Goal: Navigation & Orientation: Find specific page/section

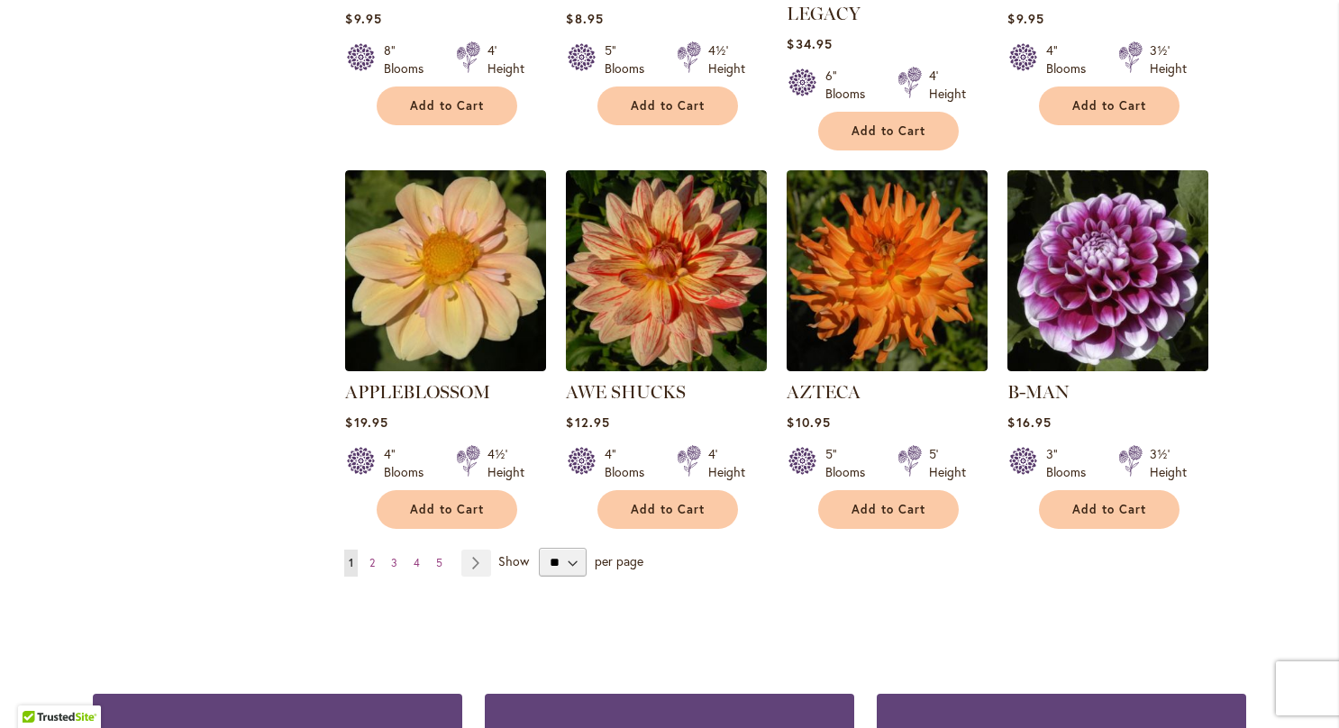
scroll to position [1441, 0]
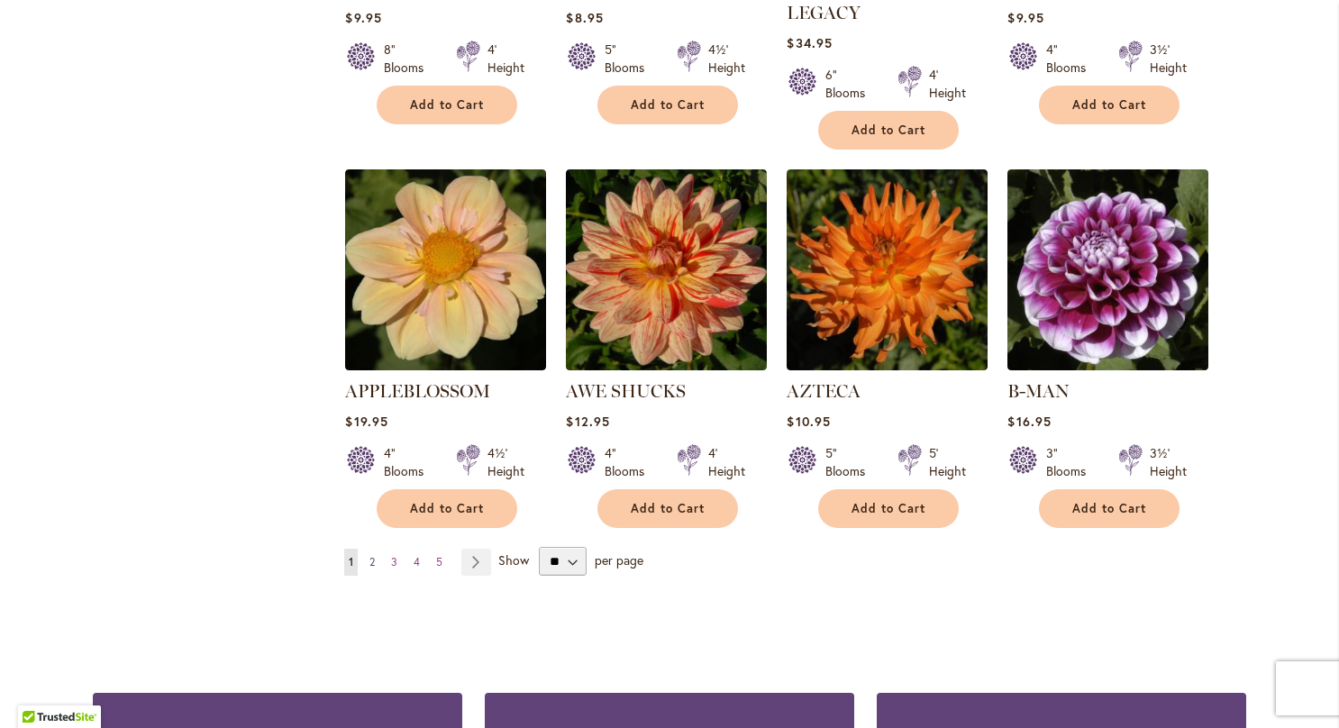
click at [365, 549] on link "Page 2" at bounding box center [372, 562] width 14 height 27
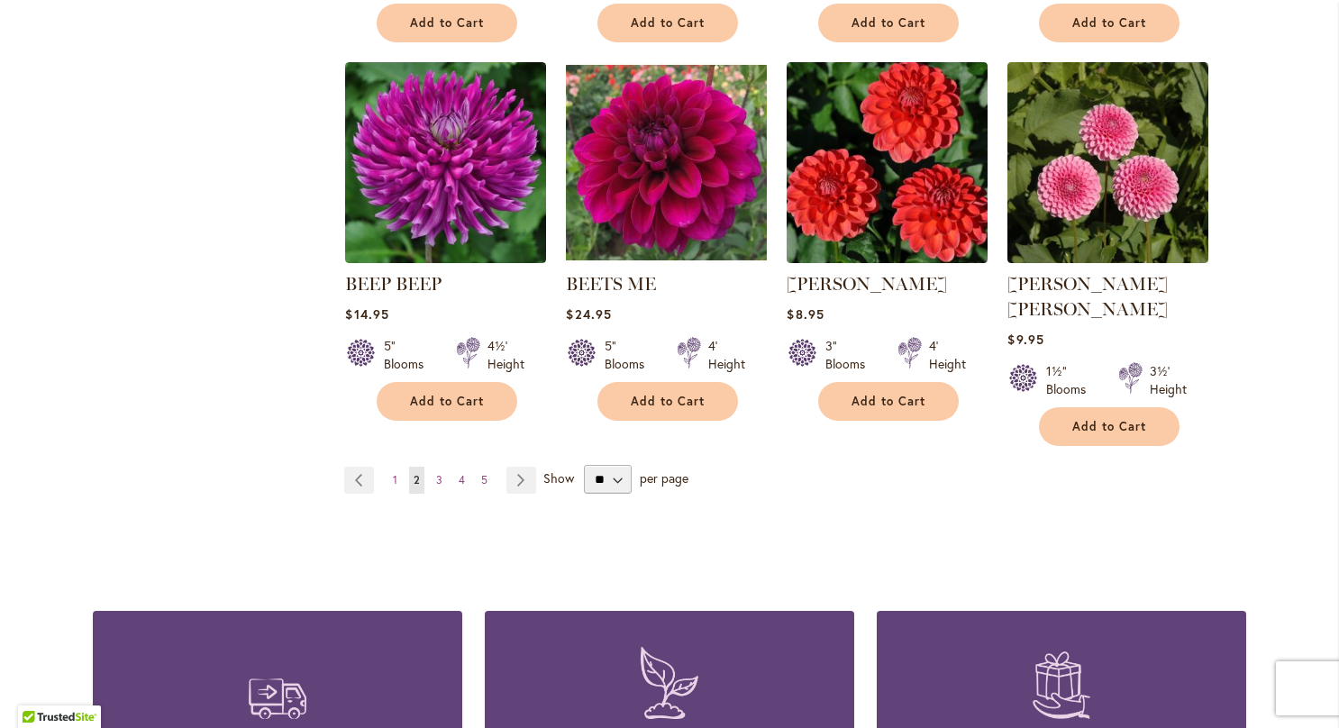
scroll to position [1524, 0]
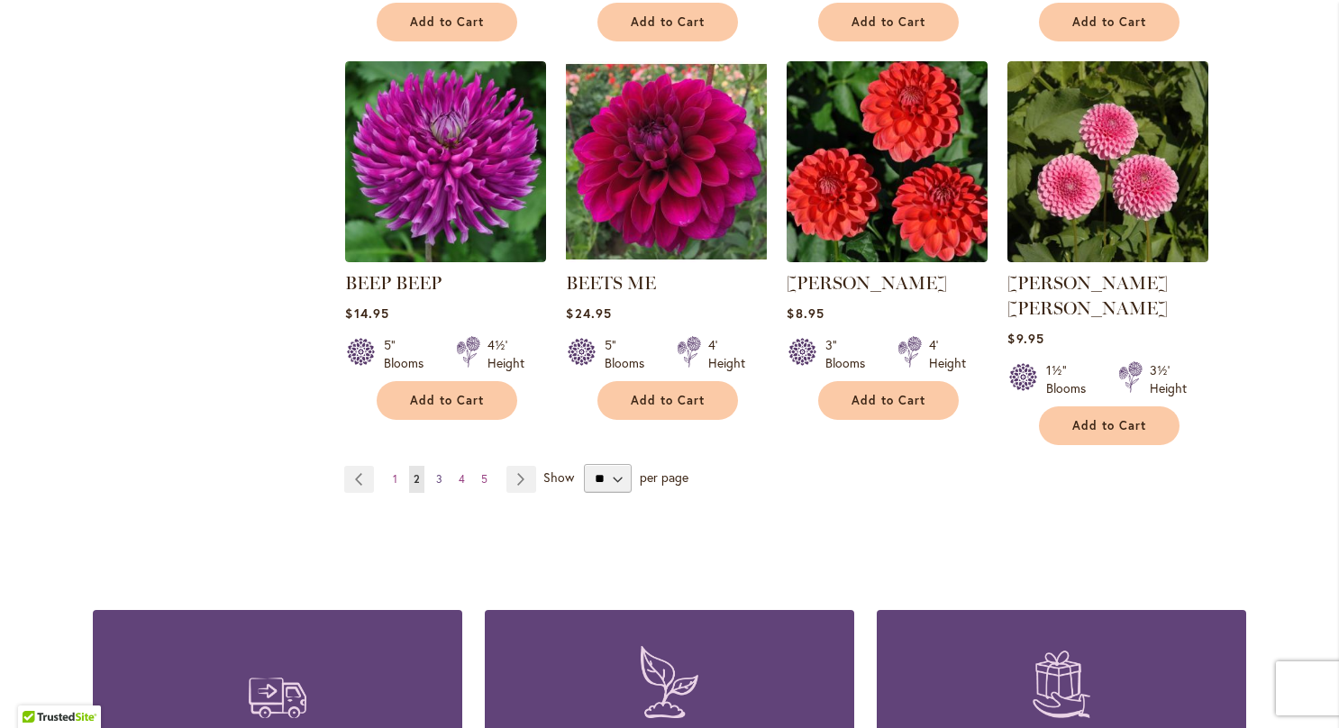
click at [436, 472] on span "3" at bounding box center [439, 479] width 6 height 14
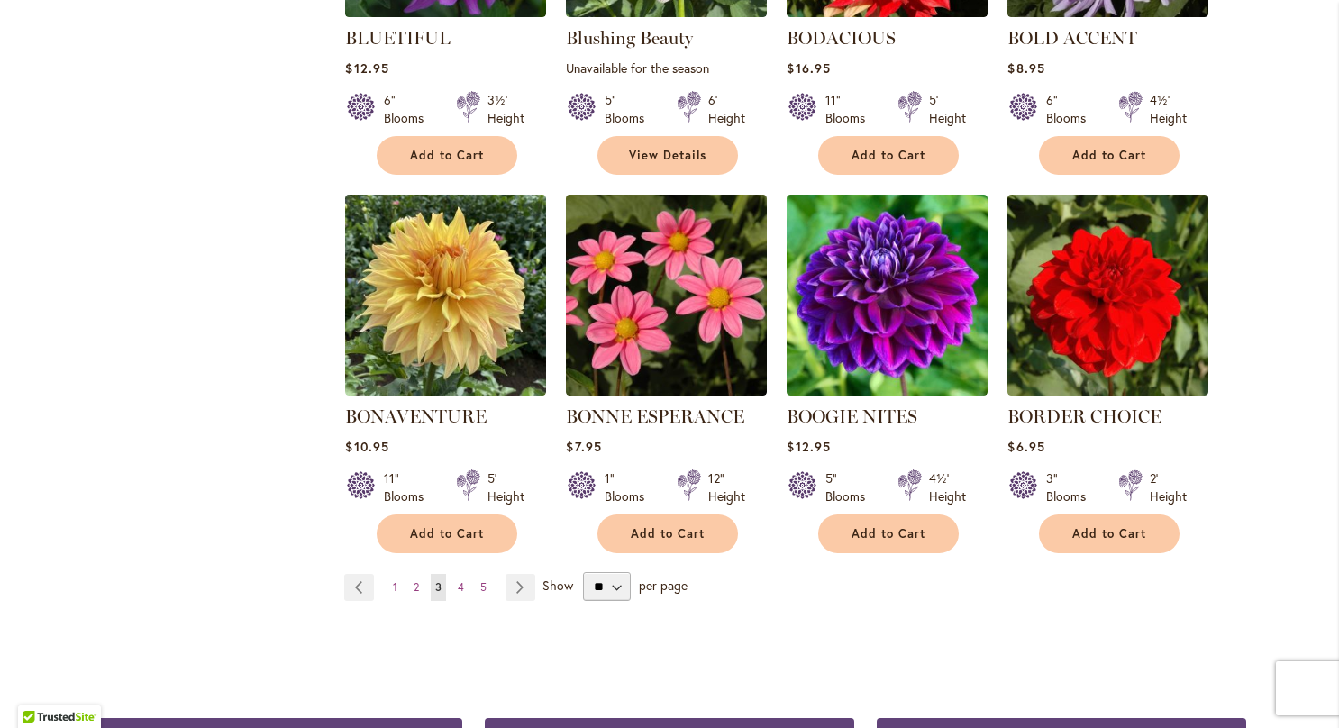
scroll to position [1393, 0]
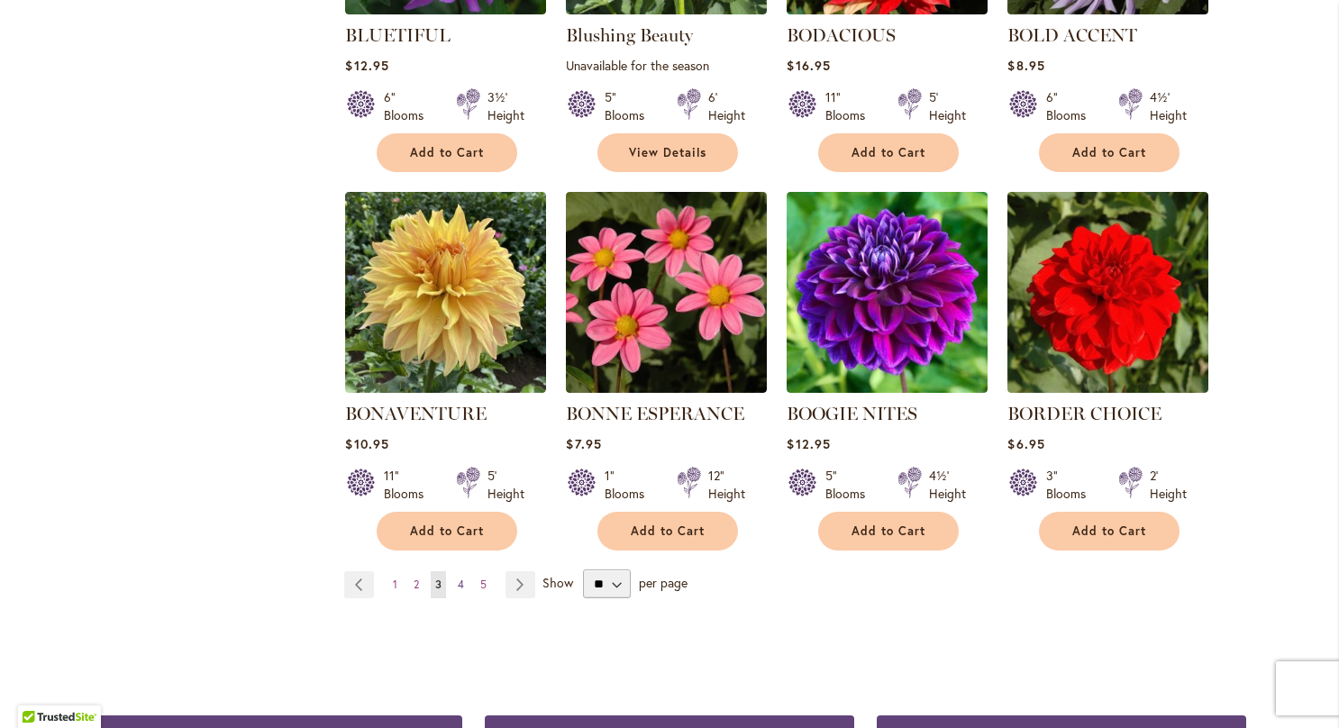
click at [458, 585] on span "4" at bounding box center [461, 585] width 6 height 14
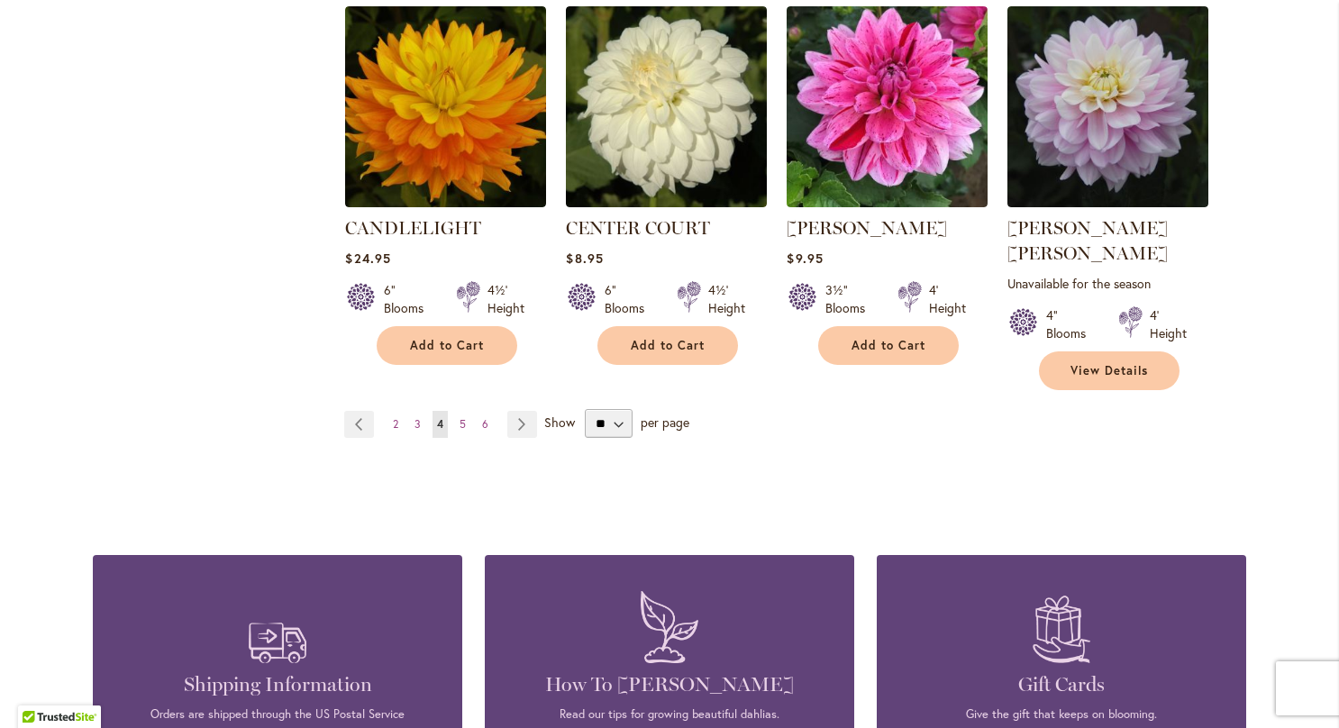
scroll to position [1603, 0]
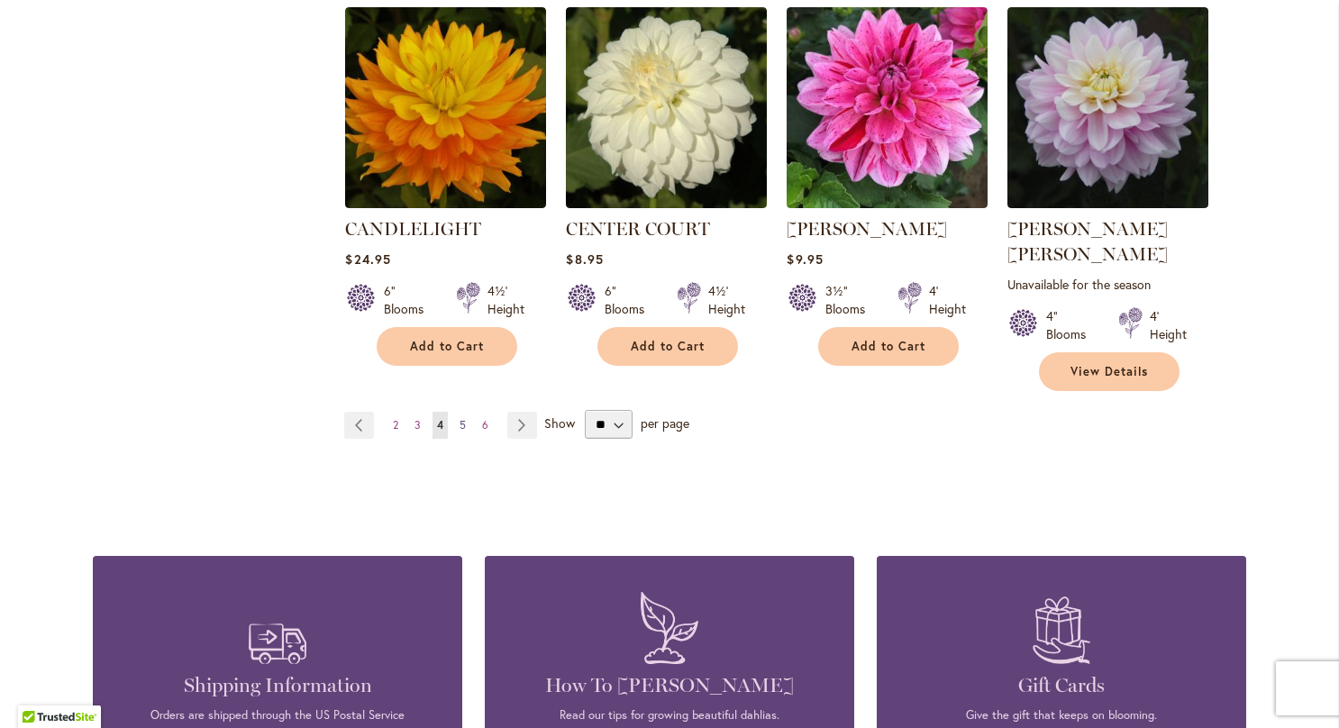
click at [460, 418] on span "5" at bounding box center [463, 425] width 6 height 14
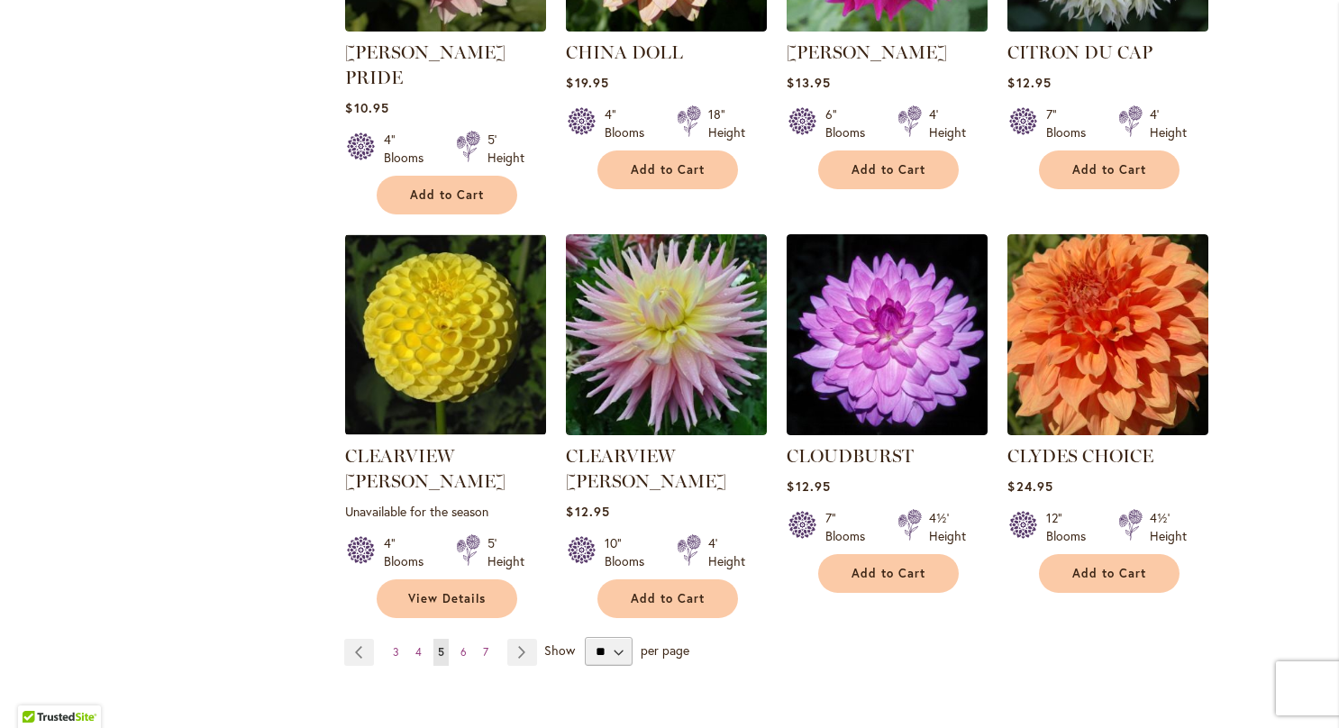
scroll to position [1417, 0]
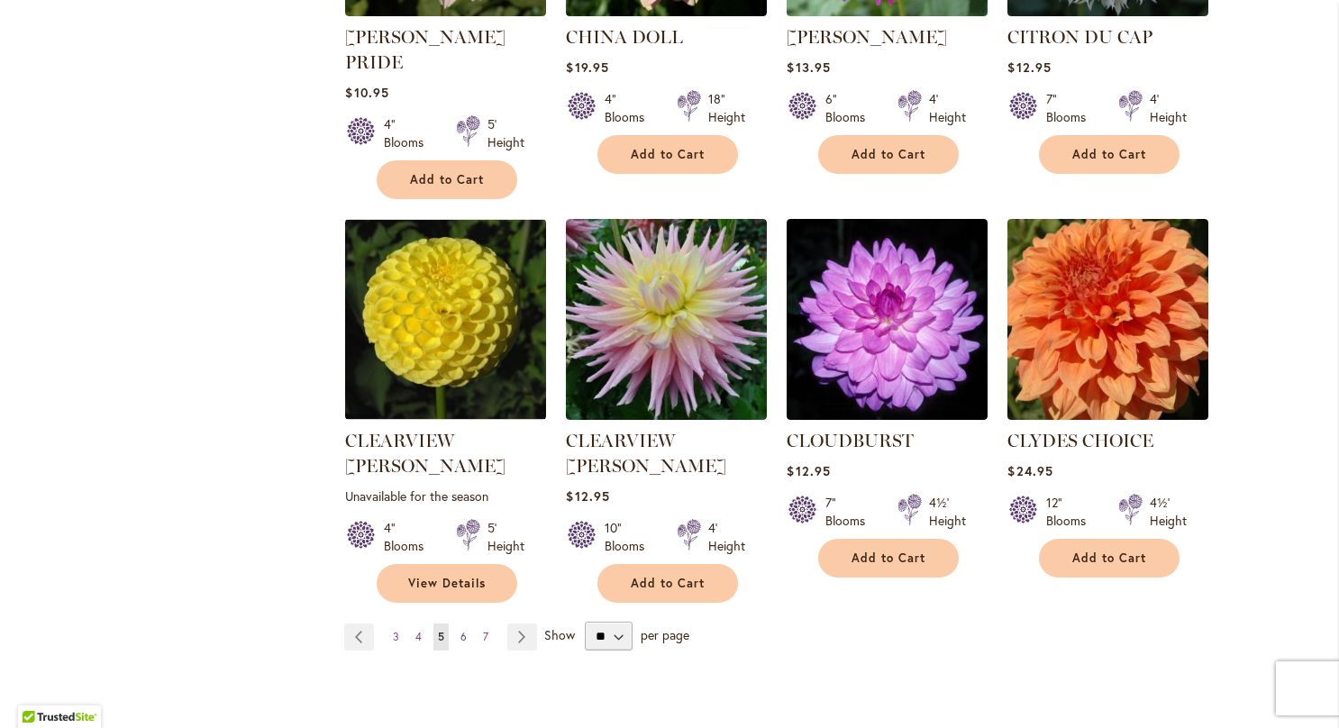
click at [456, 624] on link "Page 6" at bounding box center [463, 637] width 15 height 27
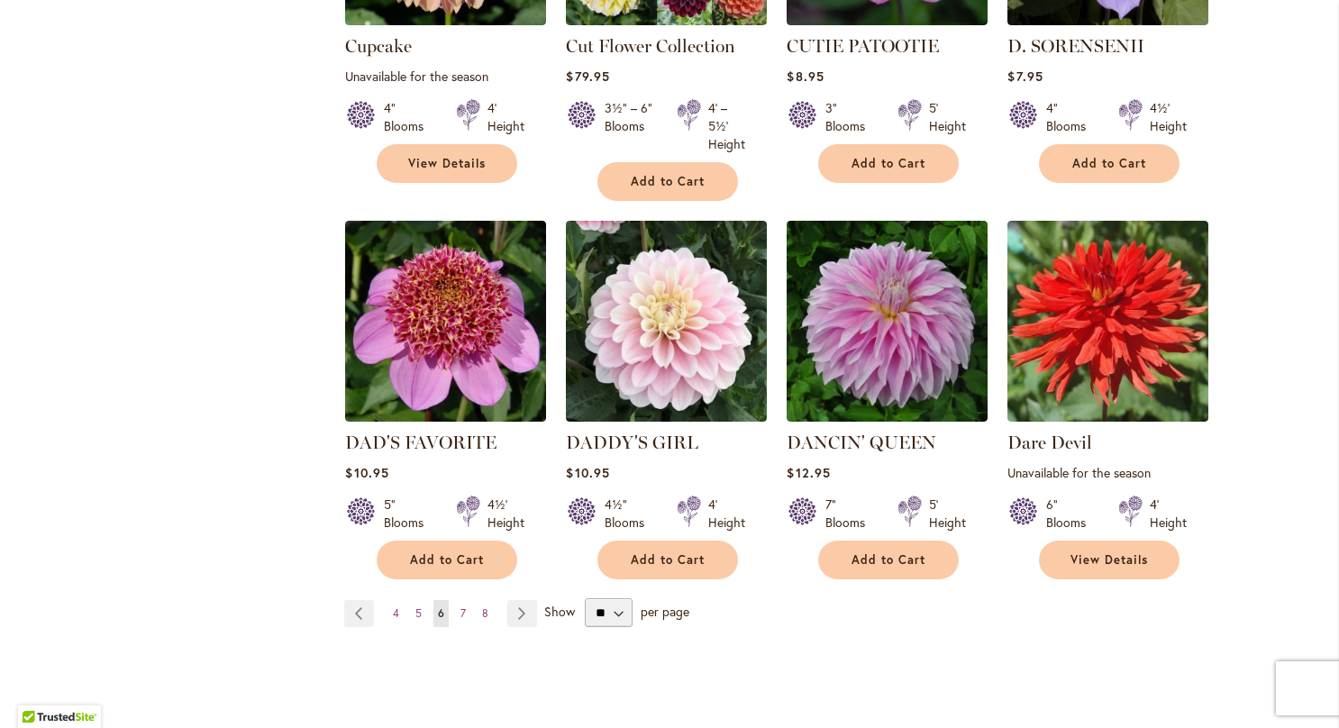
scroll to position [1433, 0]
click at [456, 600] on link "Page 7" at bounding box center [463, 613] width 14 height 27
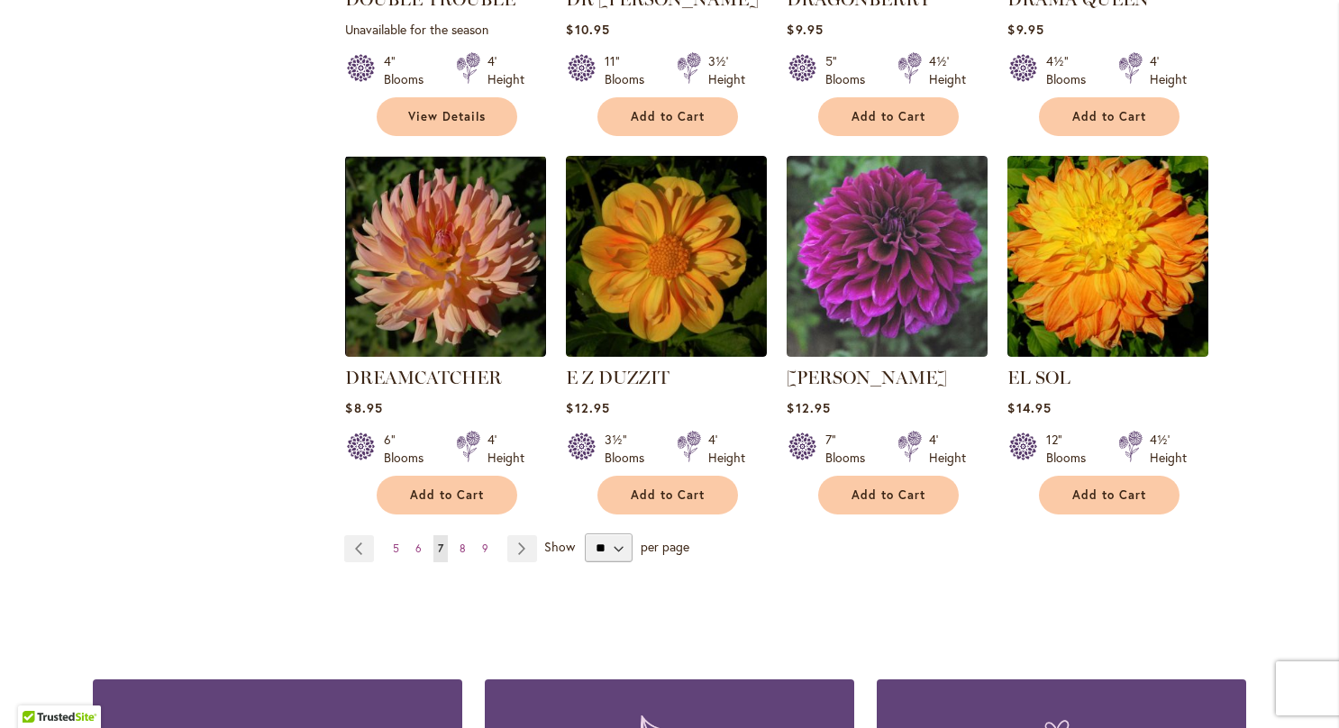
scroll to position [1490, 0]
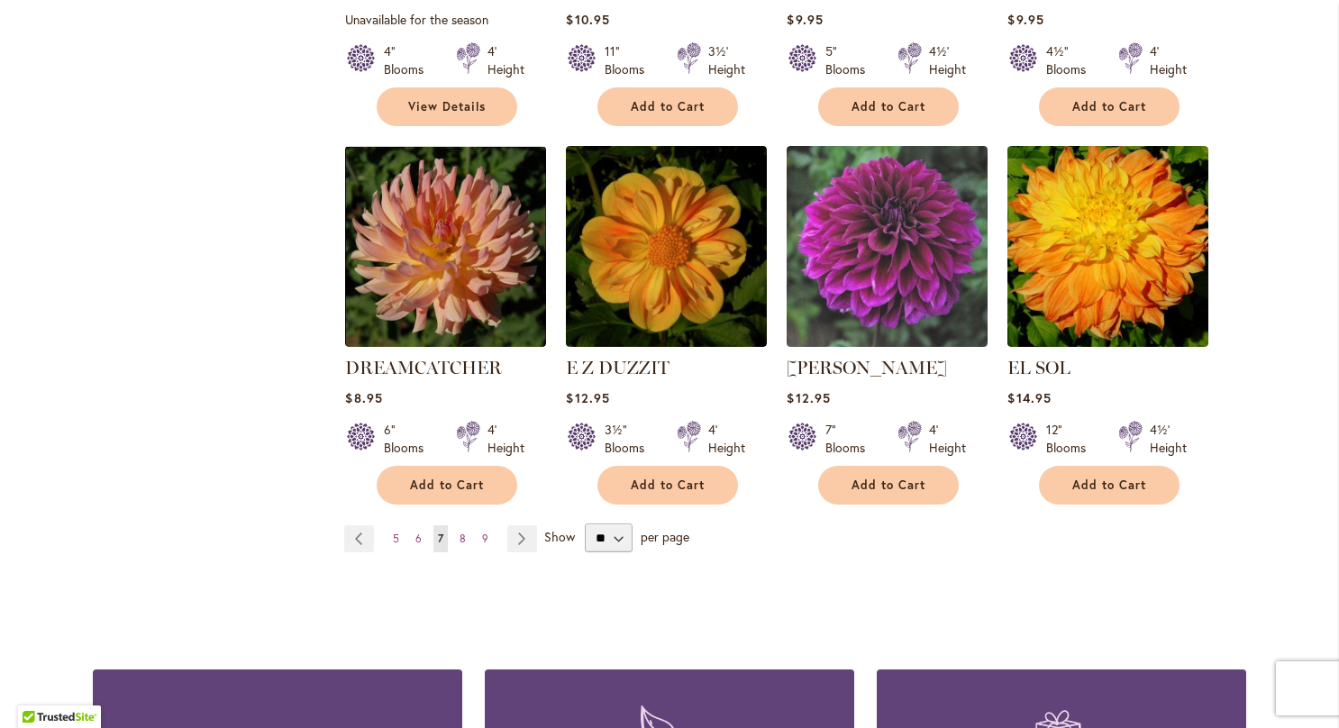
click at [460, 532] on span "8" at bounding box center [463, 539] width 6 height 14
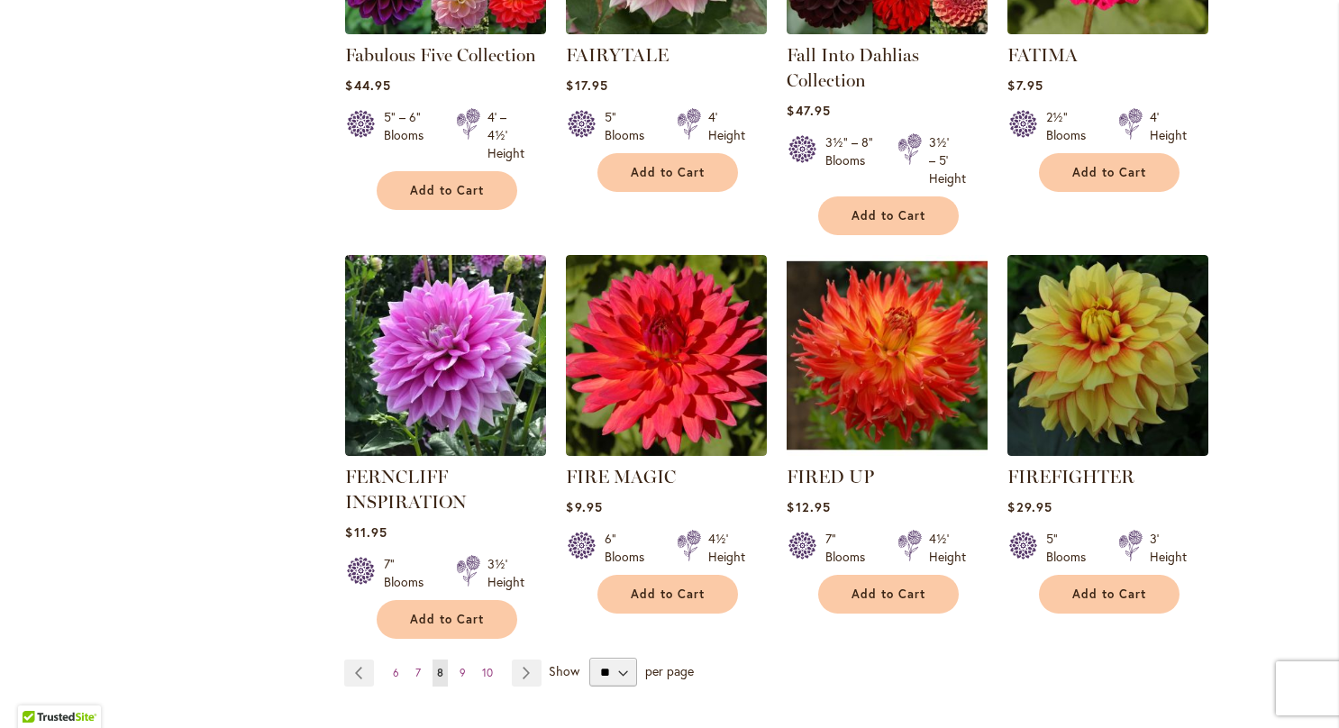
scroll to position [1376, 0]
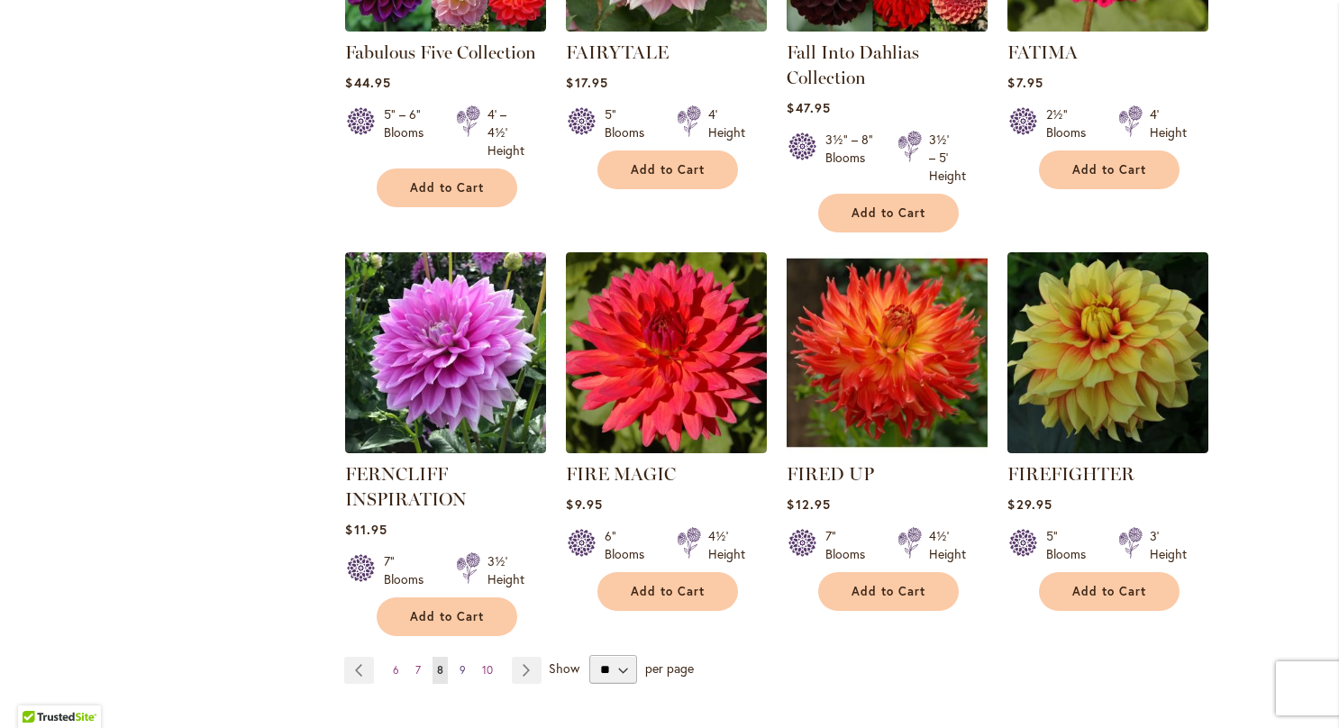
click at [455, 673] on link "Page 9" at bounding box center [462, 670] width 15 height 27
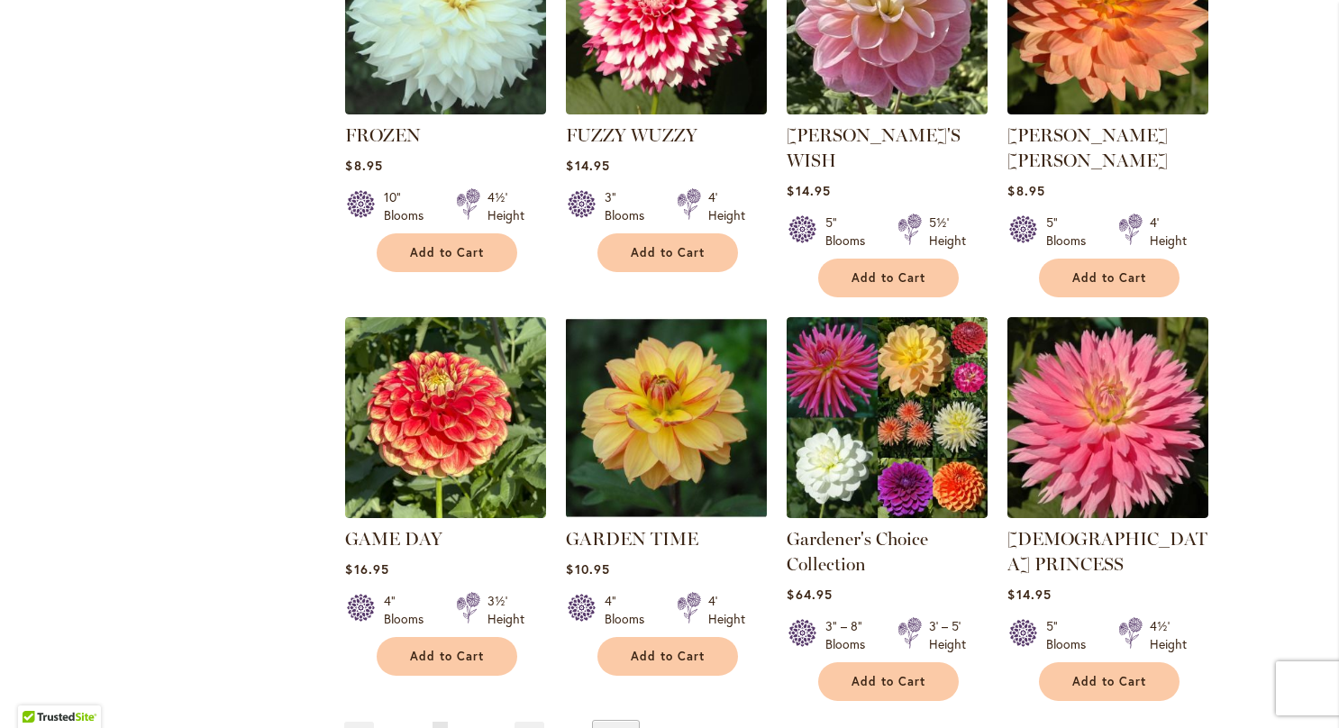
scroll to position [1345, 0]
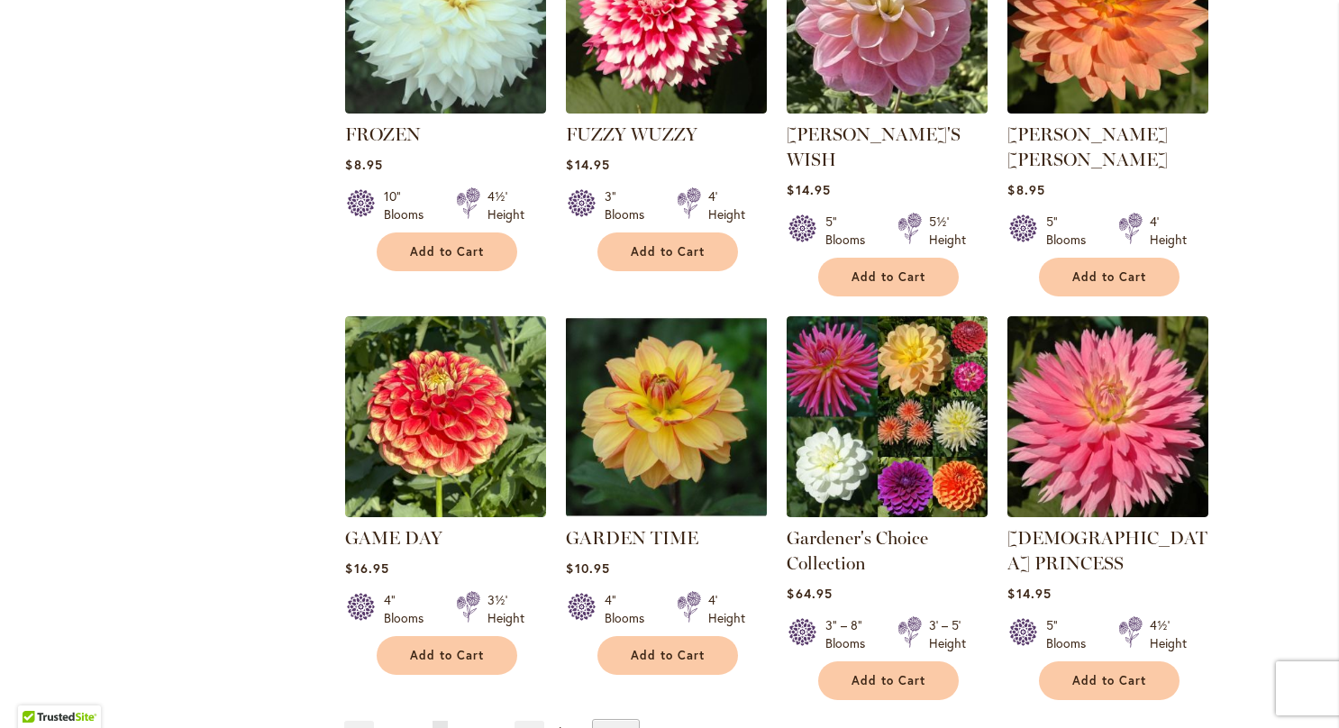
click at [455, 721] on link "Page 10" at bounding box center [465, 734] width 20 height 27
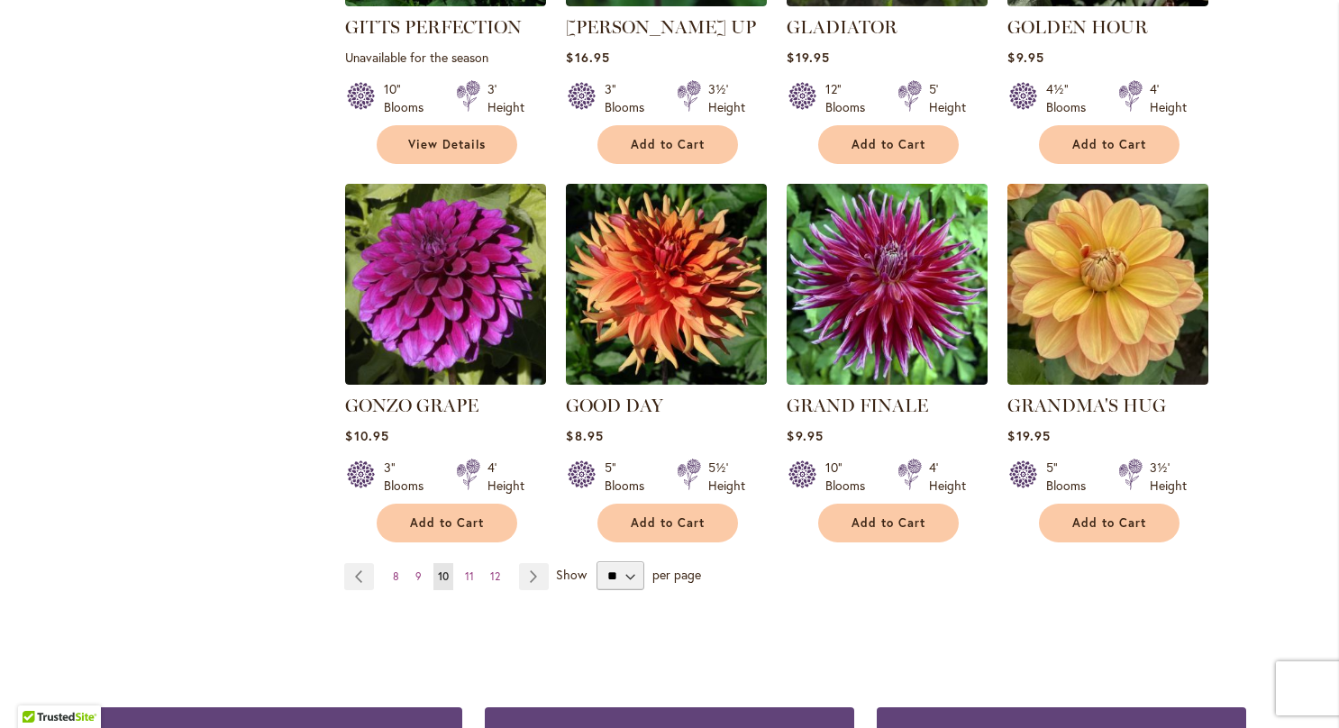
scroll to position [1439, 0]
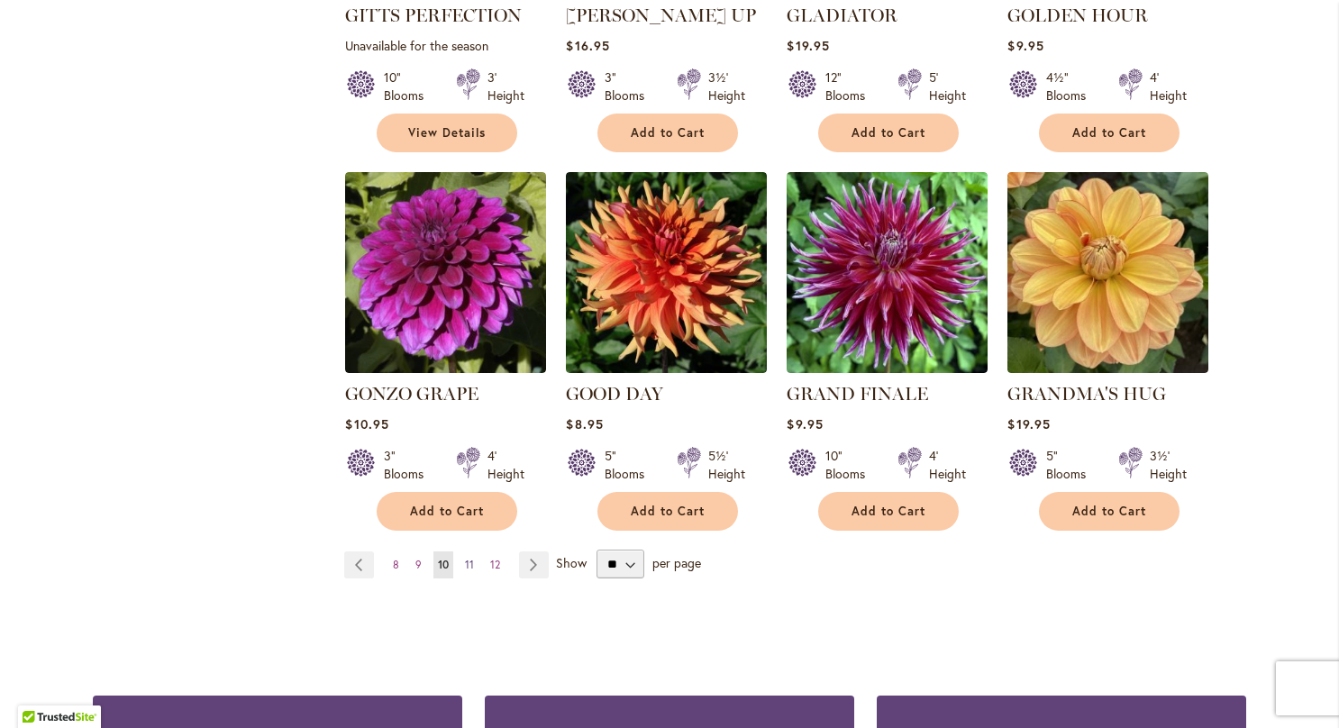
click at [461, 552] on link "Page 11" at bounding box center [470, 565] width 18 height 27
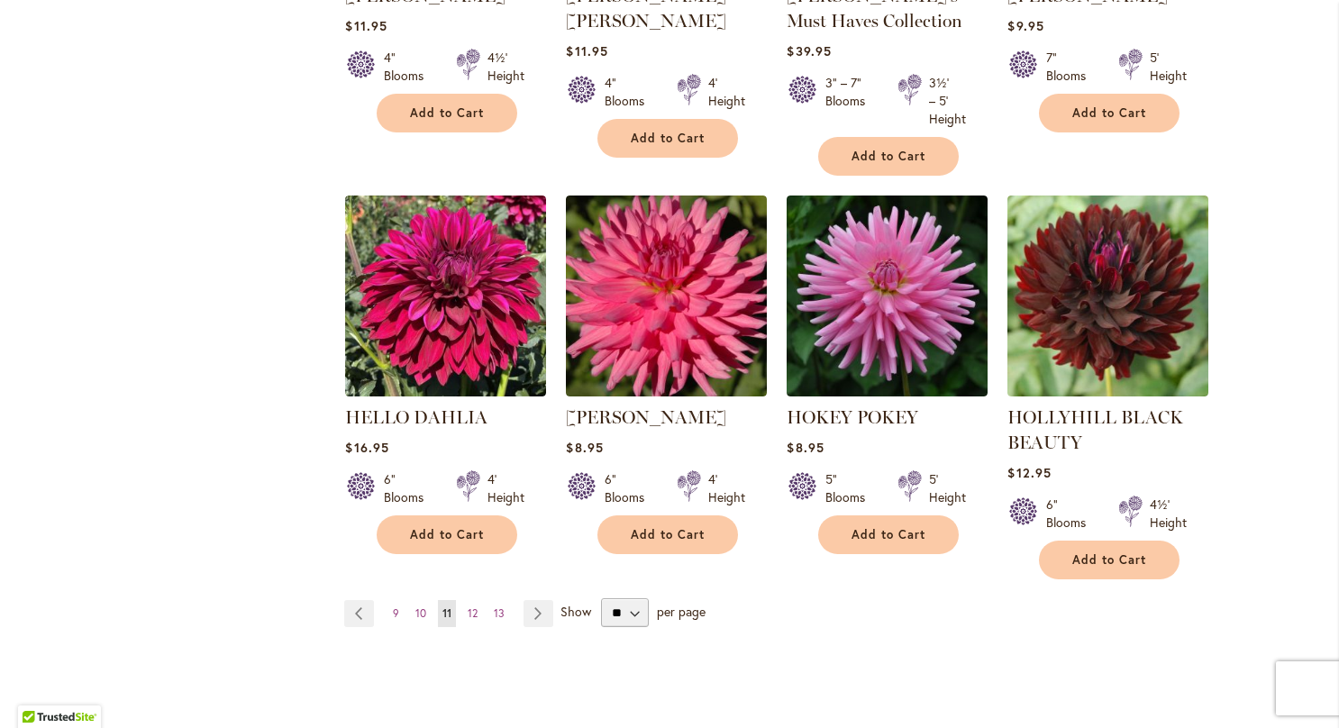
scroll to position [1458, 0]
click at [468, 615] on span "12" at bounding box center [473, 614] width 10 height 14
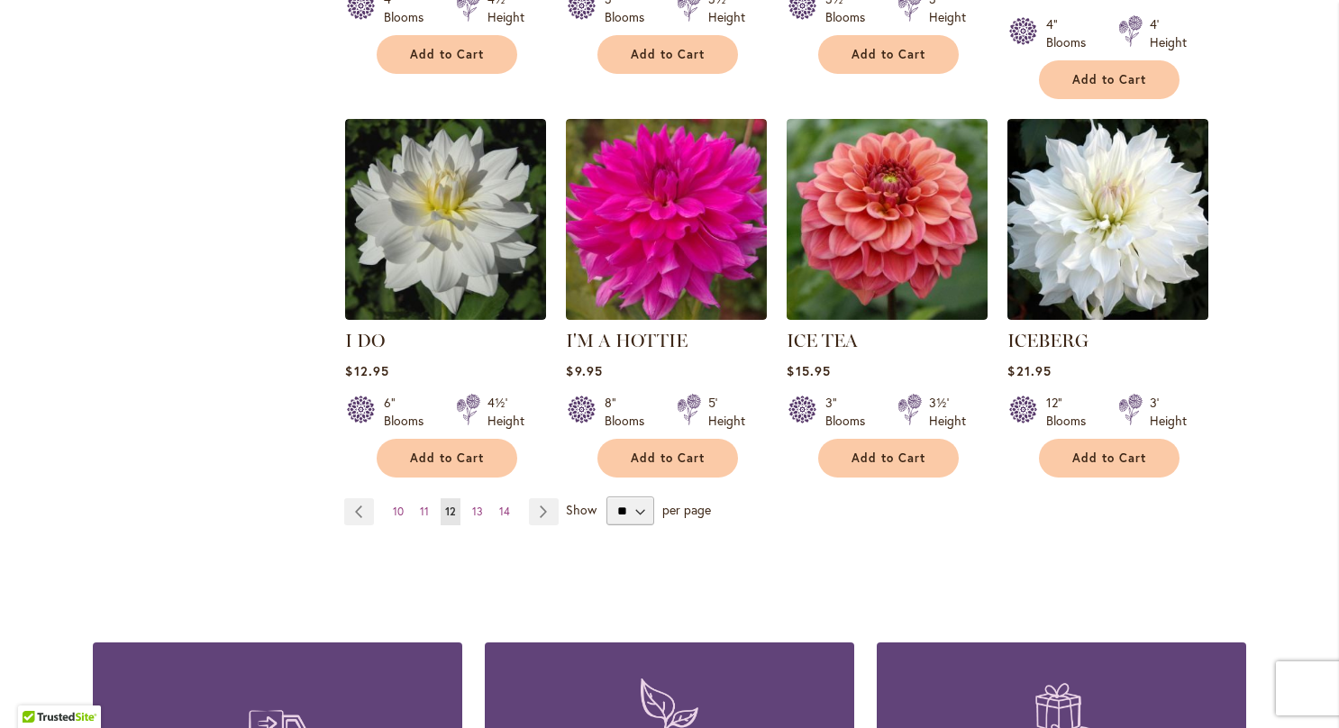
scroll to position [1498, 0]
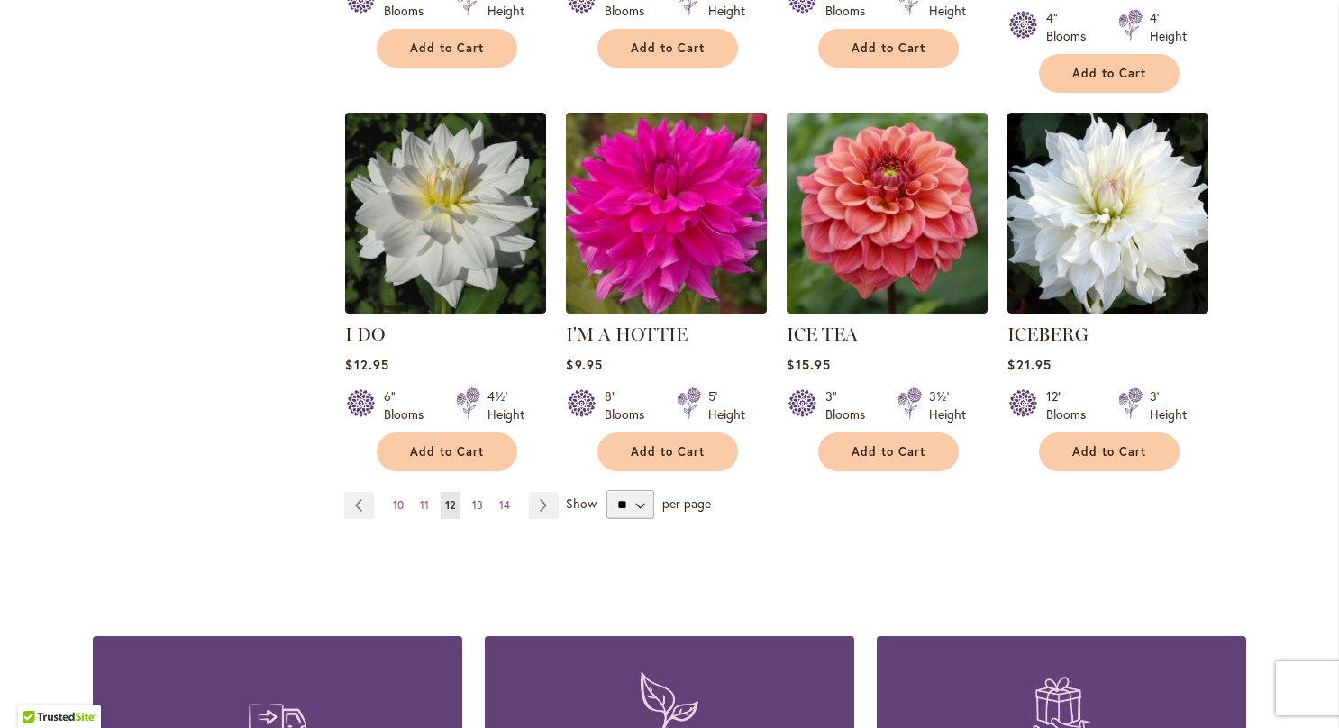
click at [468, 492] on link "Page 13" at bounding box center [478, 505] width 20 height 27
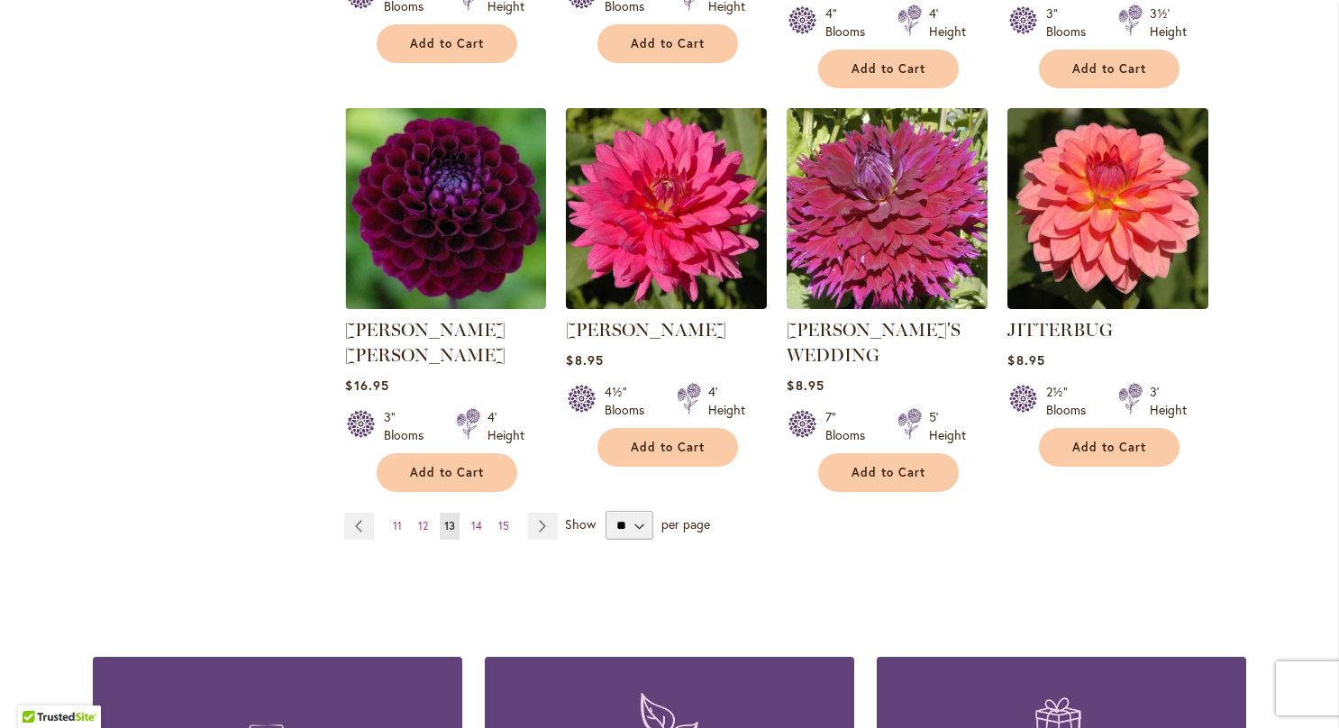
scroll to position [1522, 0]
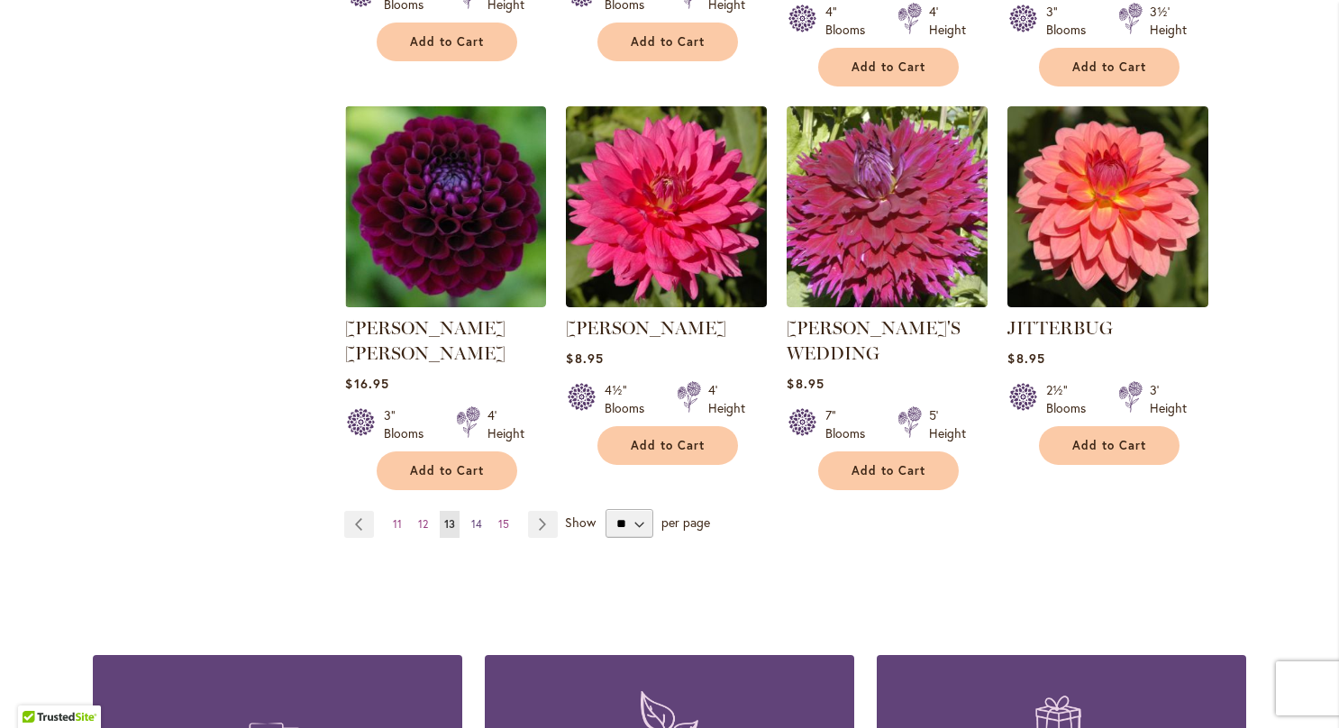
click at [471, 517] on span "14" at bounding box center [476, 524] width 11 height 14
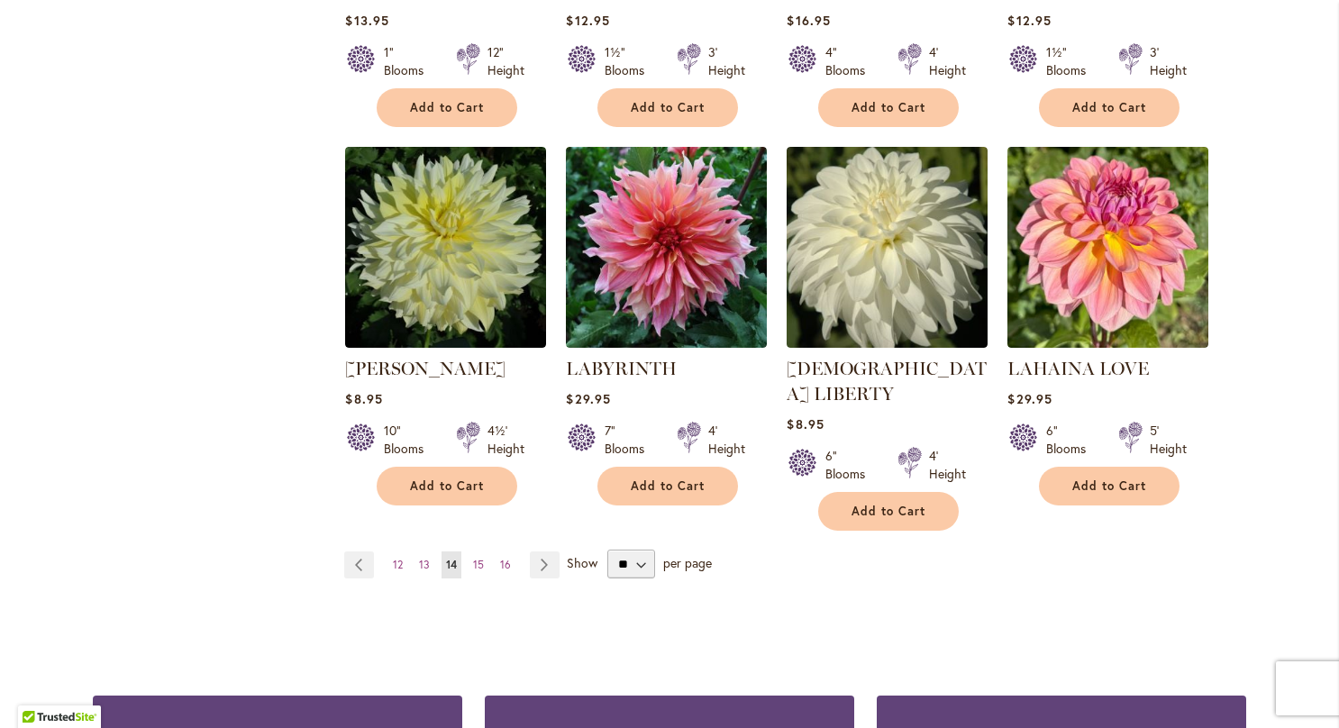
scroll to position [1441, 0]
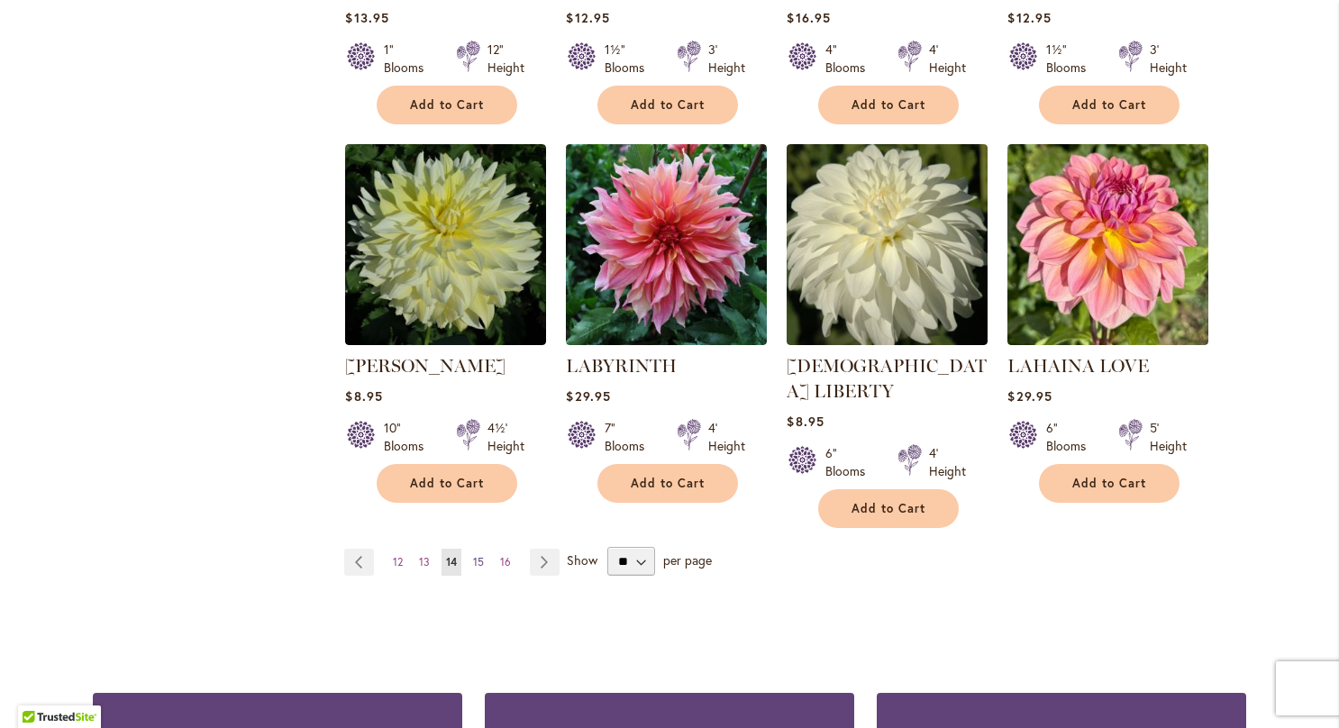
click at [469, 549] on link "Page 15" at bounding box center [479, 562] width 20 height 27
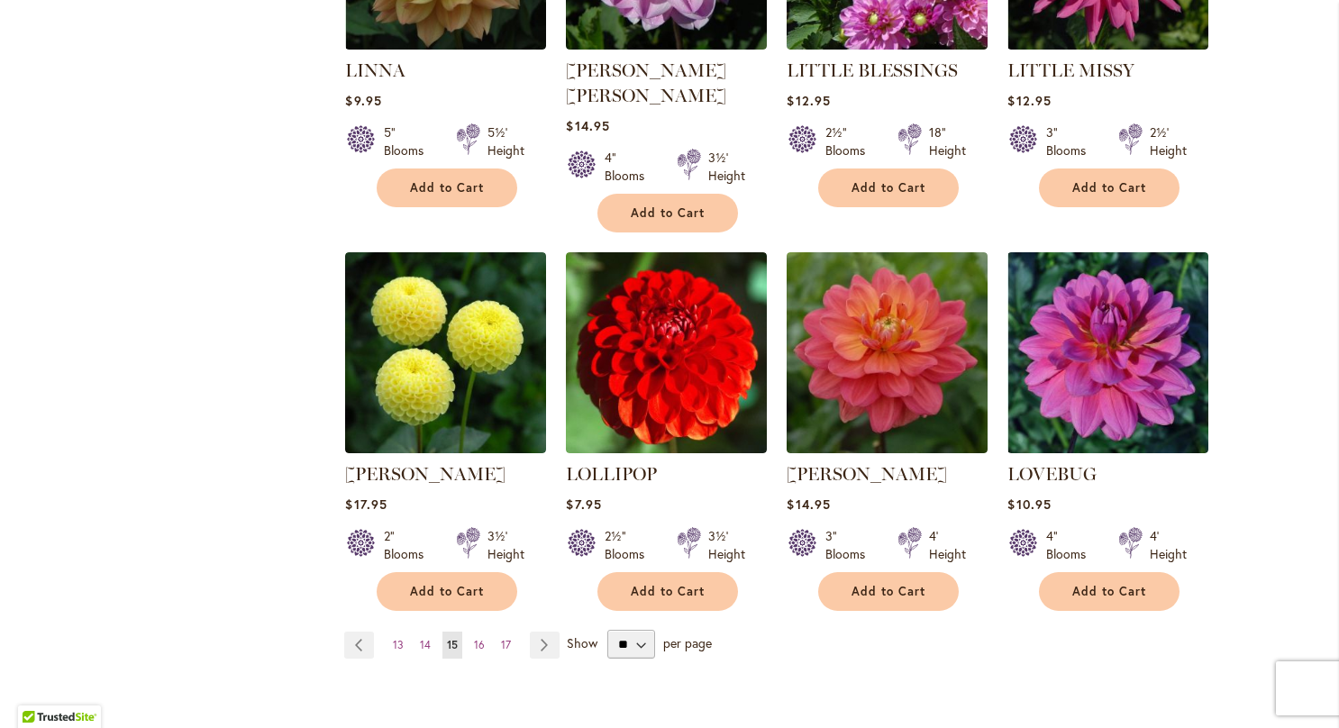
scroll to position [1386, 0]
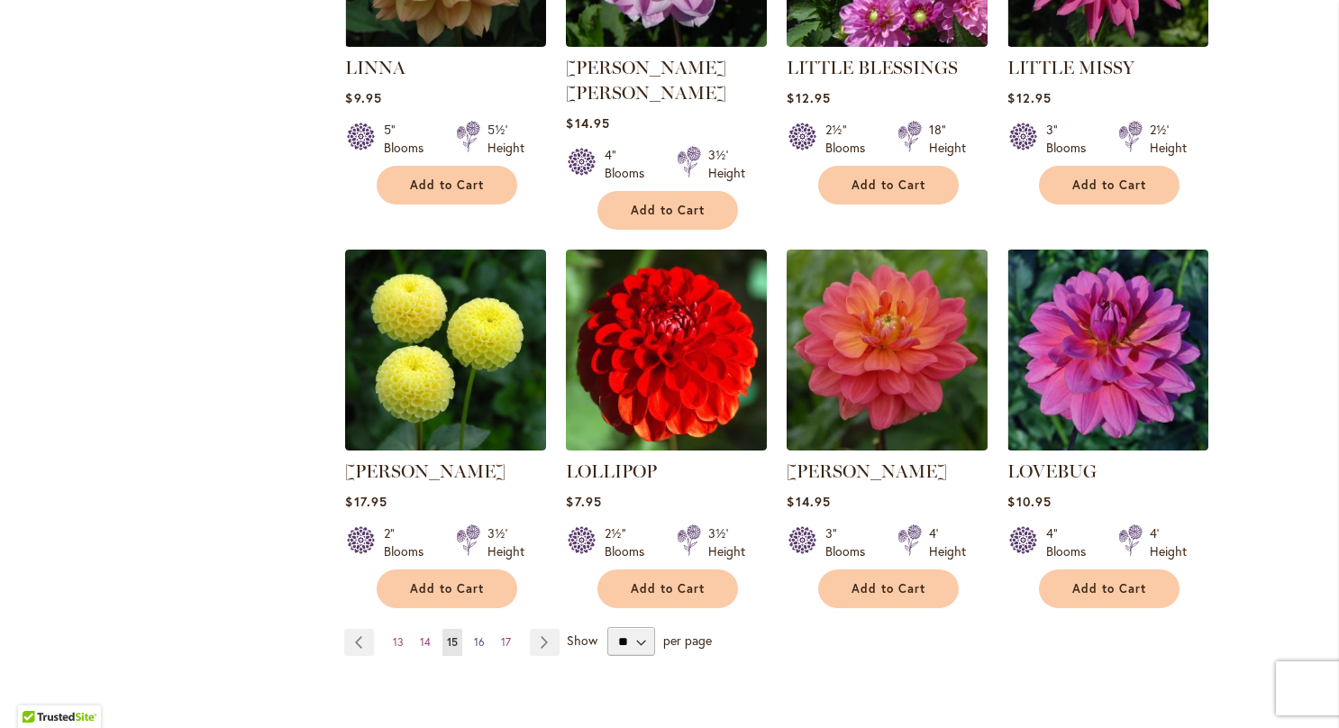
click at [474, 635] on span "16" at bounding box center [479, 642] width 11 height 14
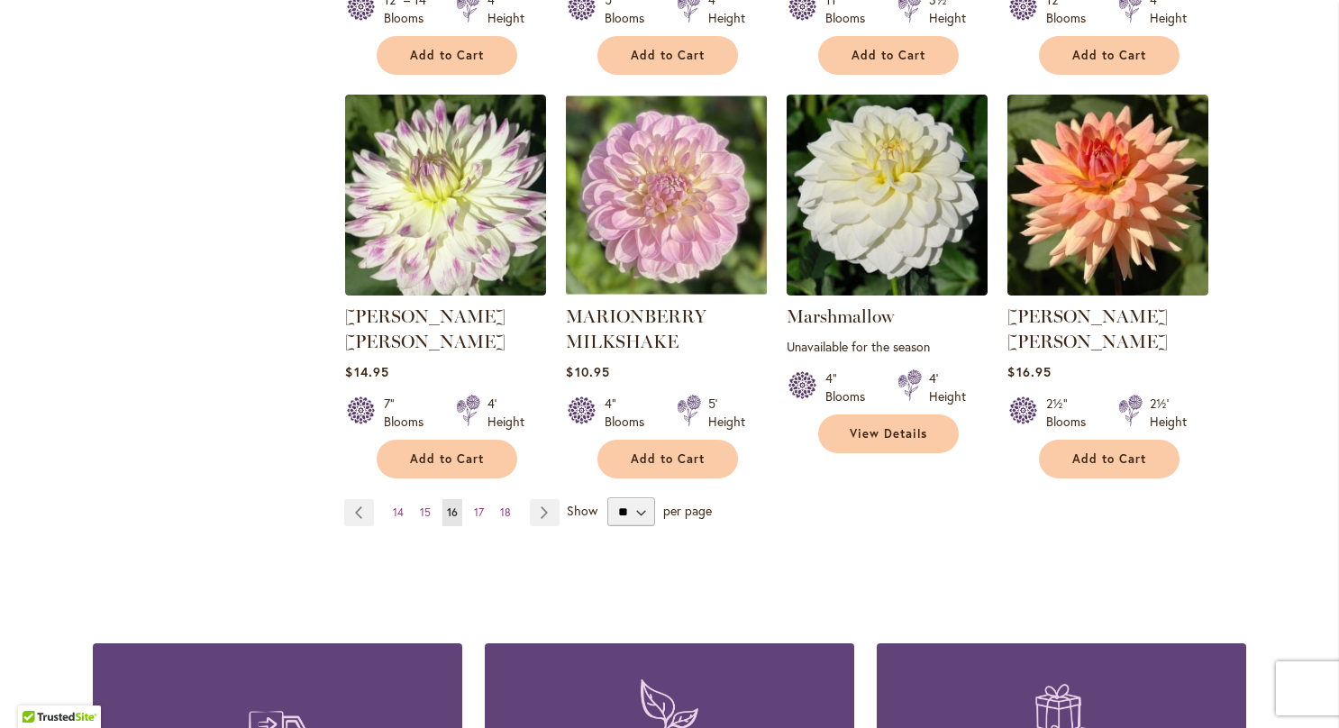
scroll to position [1514, 0]
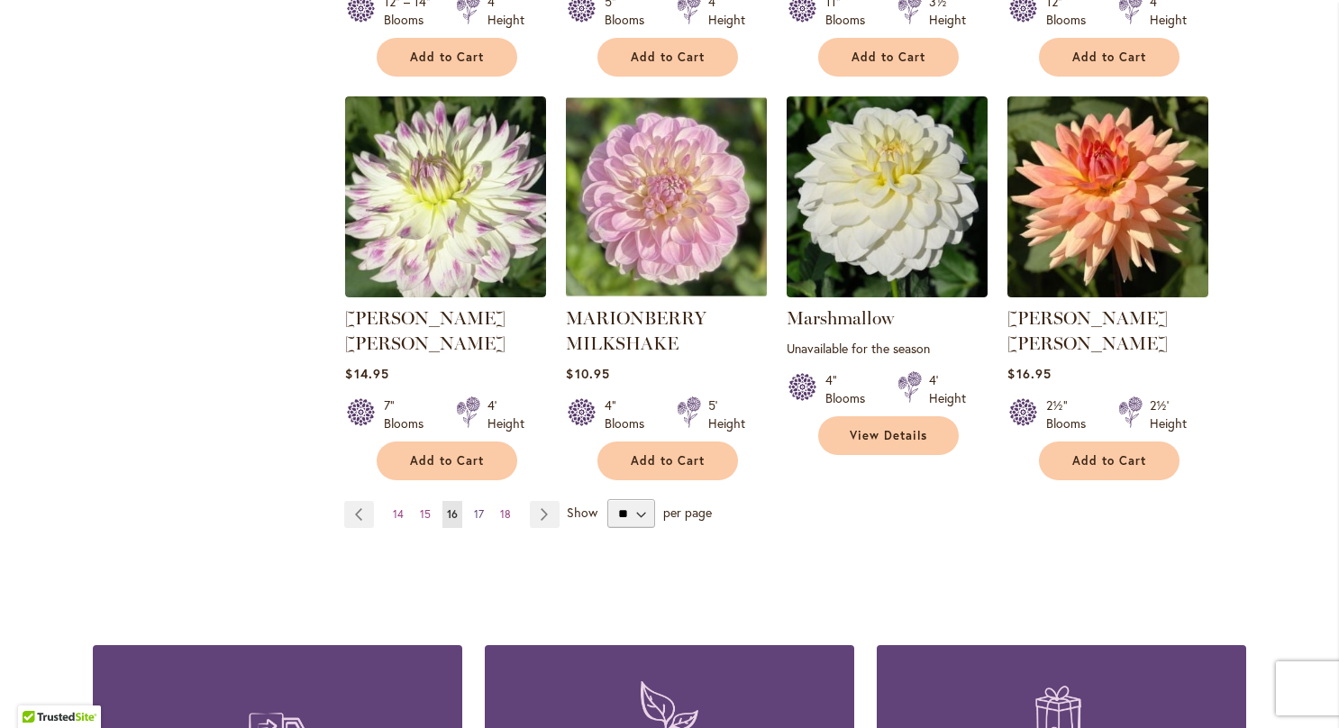
click at [474, 507] on span "17" at bounding box center [479, 514] width 10 height 14
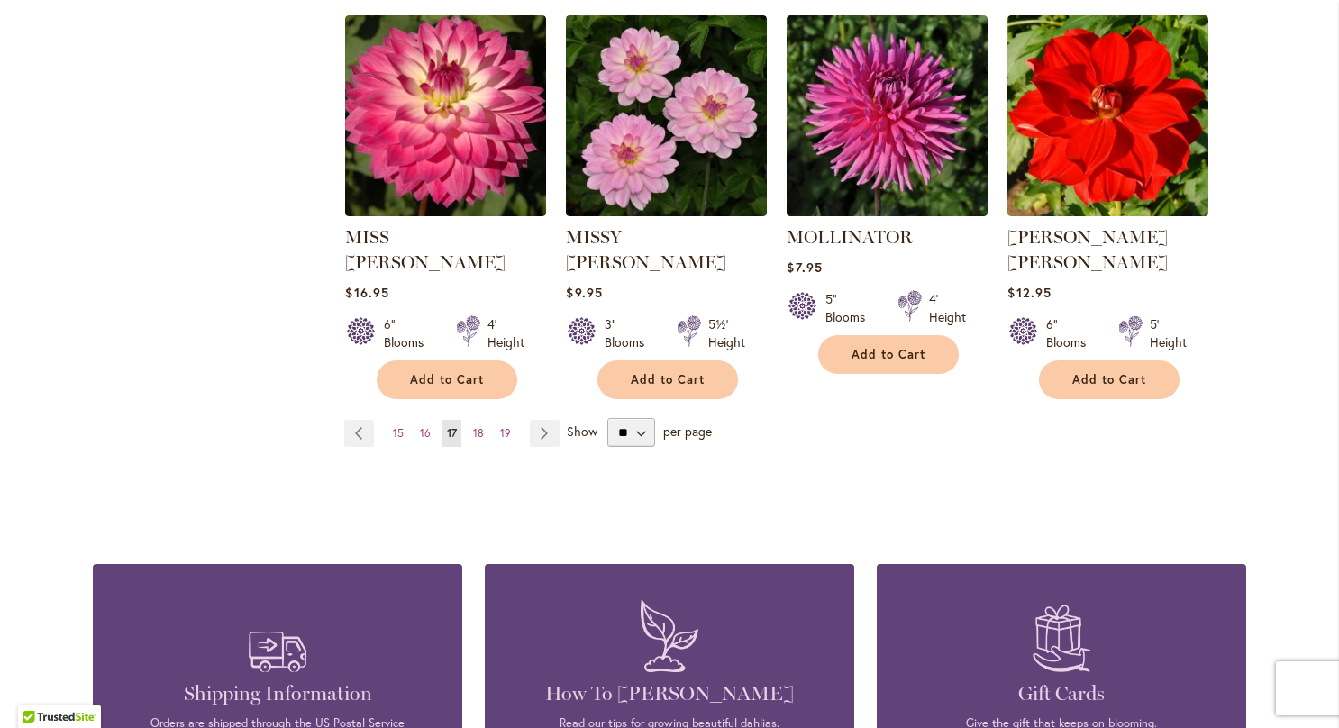
scroll to position [1573, 0]
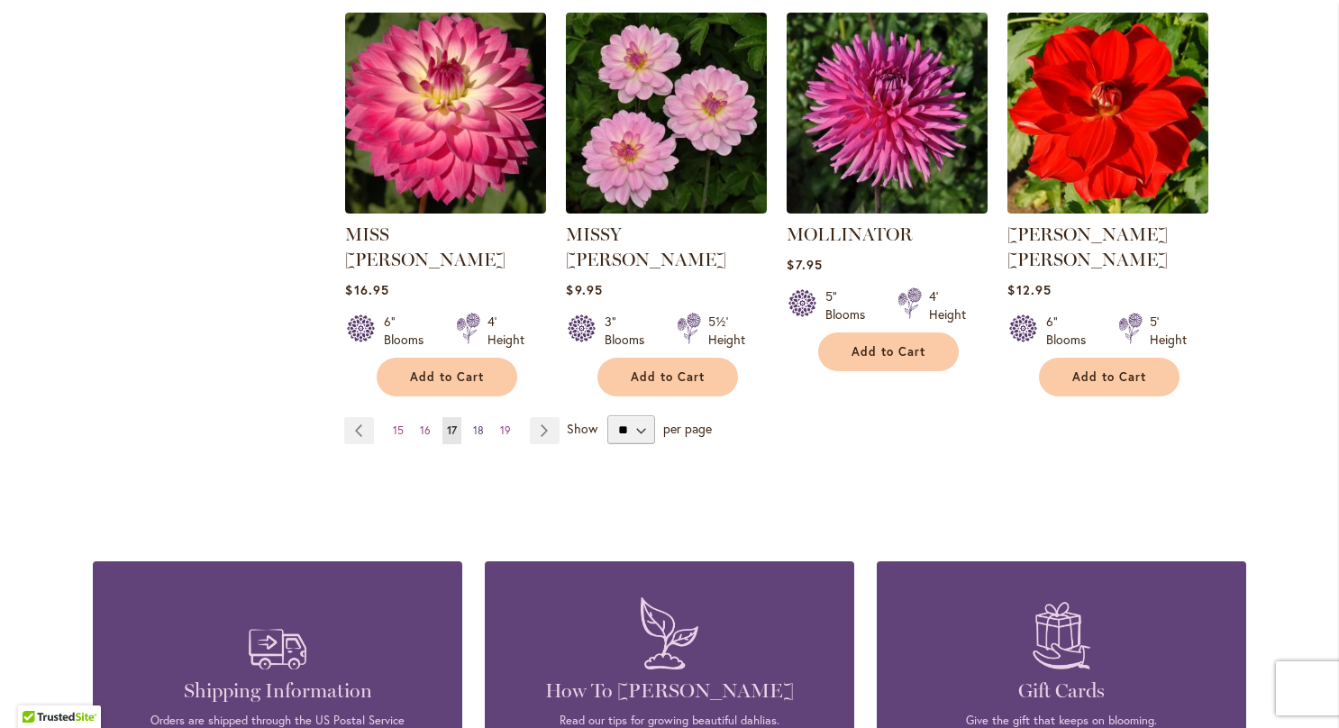
click at [469, 417] on link "Page 18" at bounding box center [479, 430] width 20 height 27
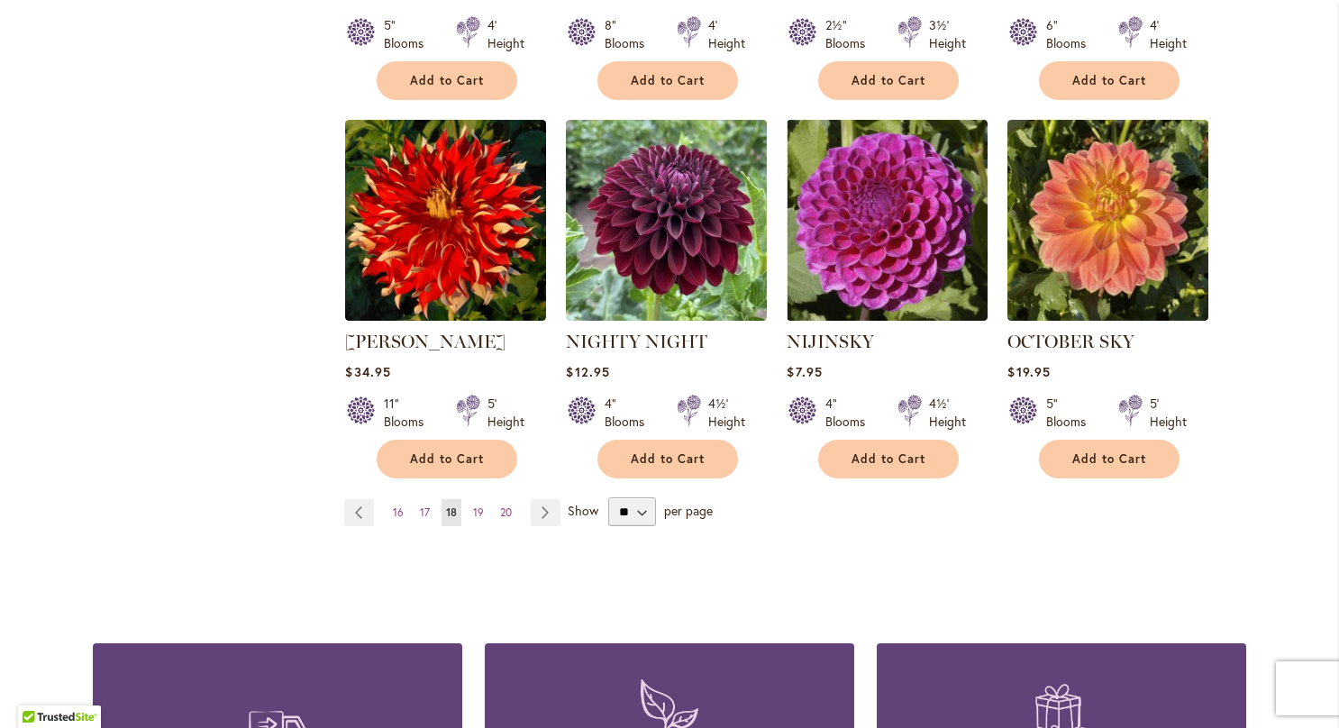
scroll to position [1526, 0]
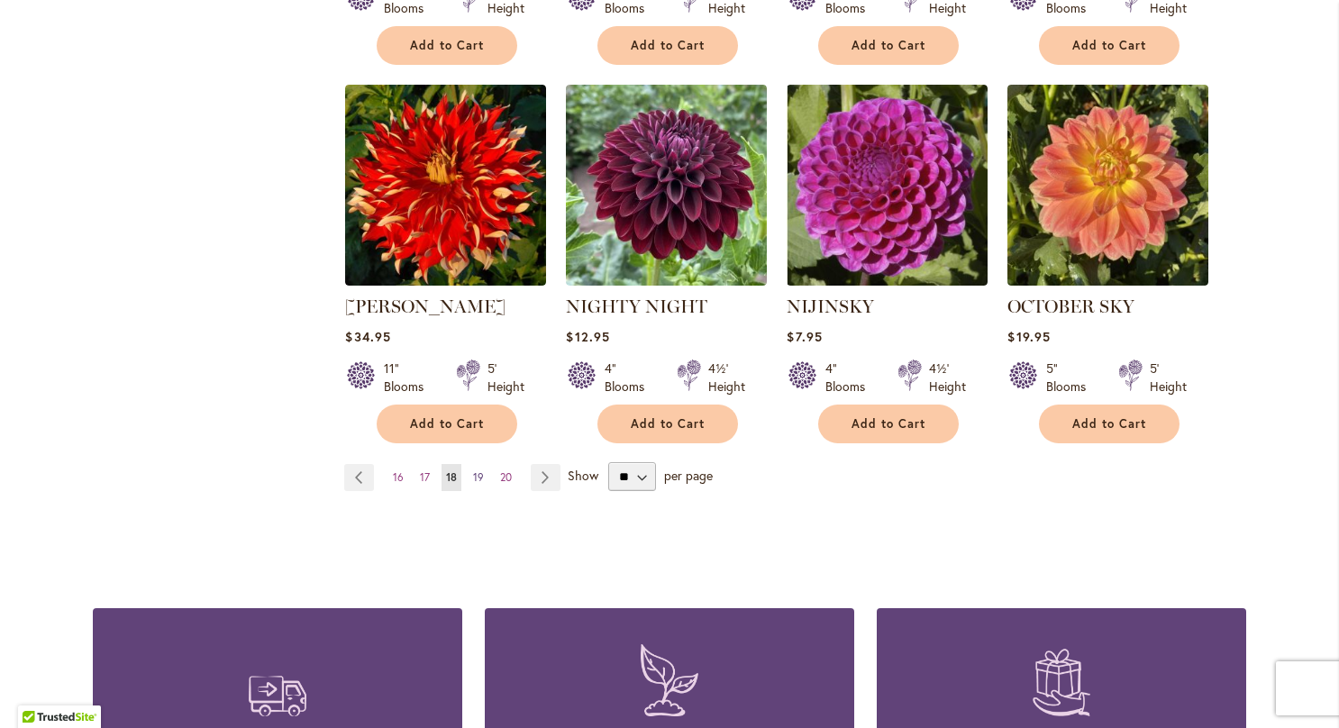
click at [471, 464] on link "Page 19" at bounding box center [479, 477] width 20 height 27
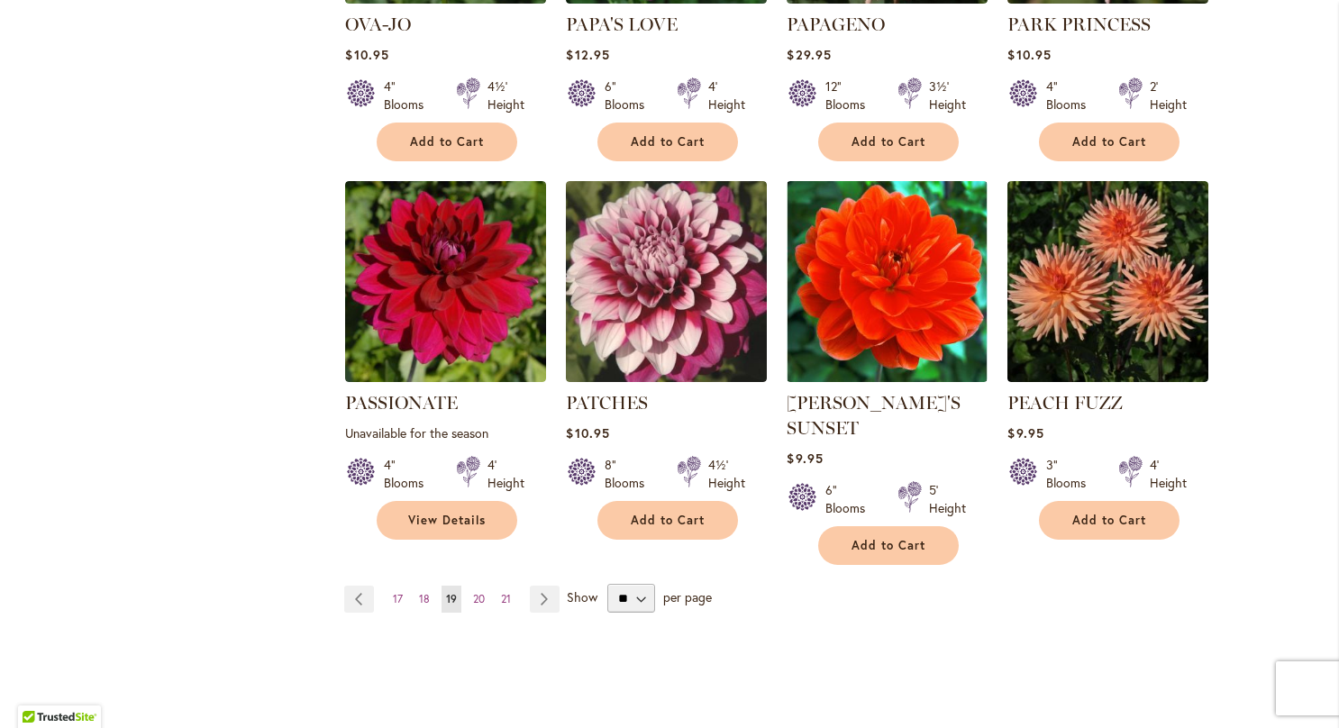
scroll to position [1438, 0]
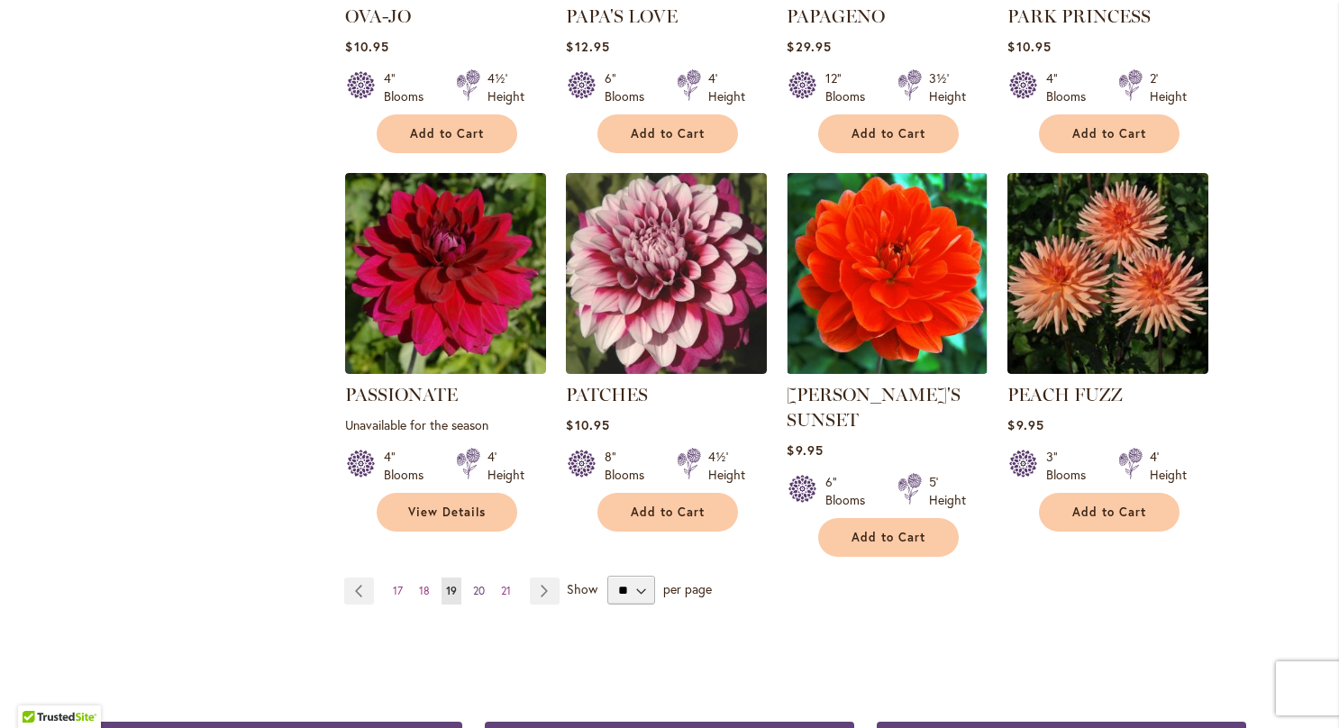
click at [469, 578] on link "Page 20" at bounding box center [479, 591] width 21 height 27
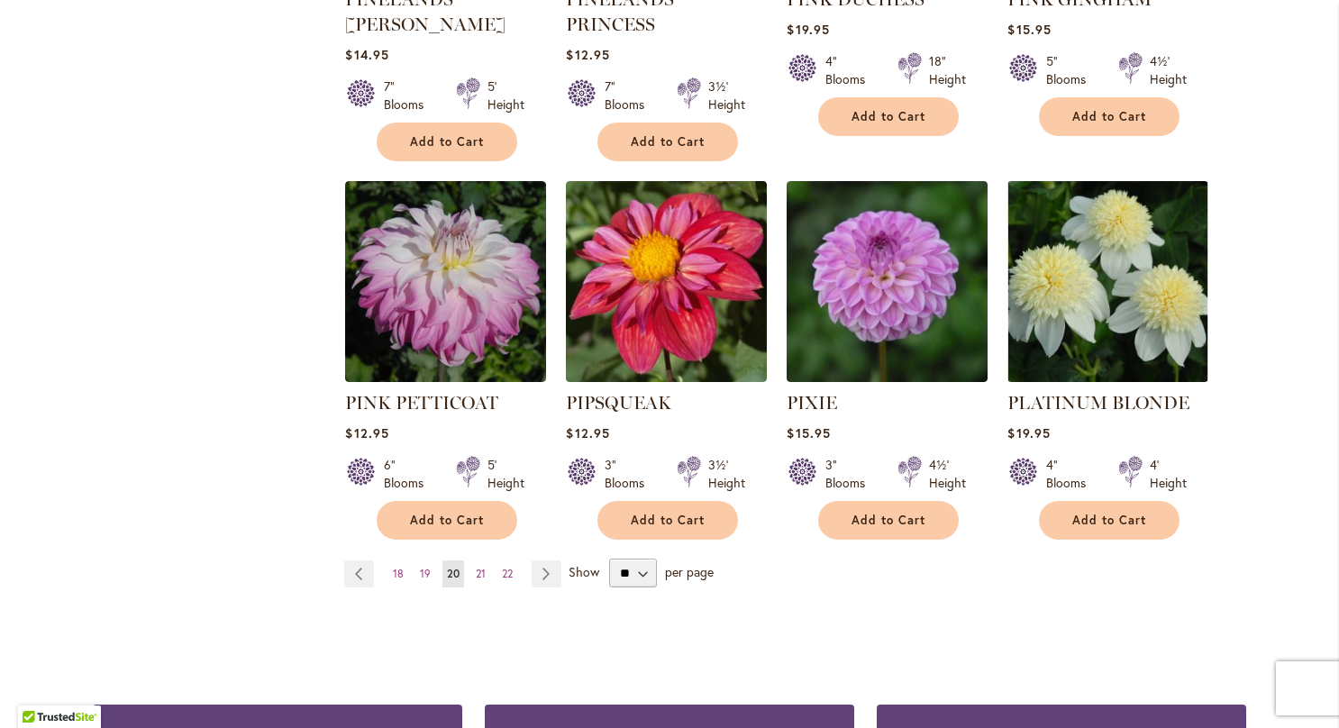
scroll to position [1478, 0]
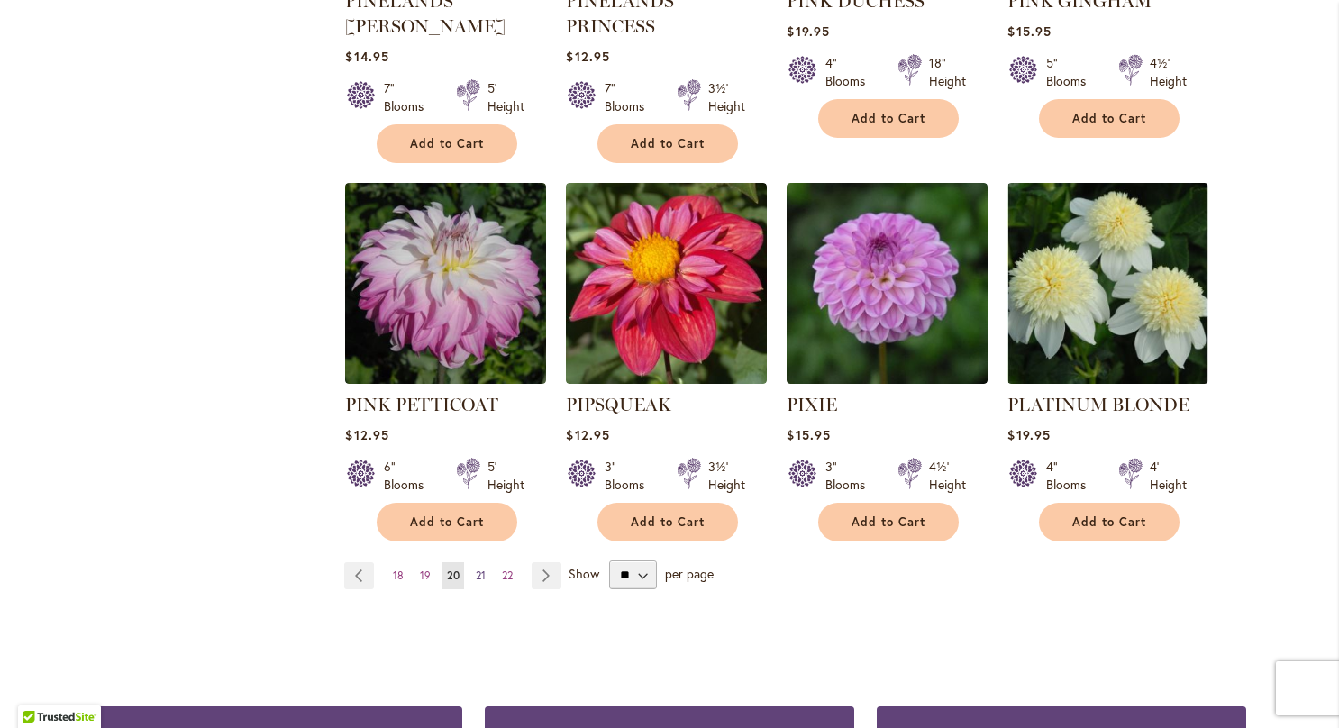
click at [476, 569] on span "21" at bounding box center [481, 576] width 10 height 14
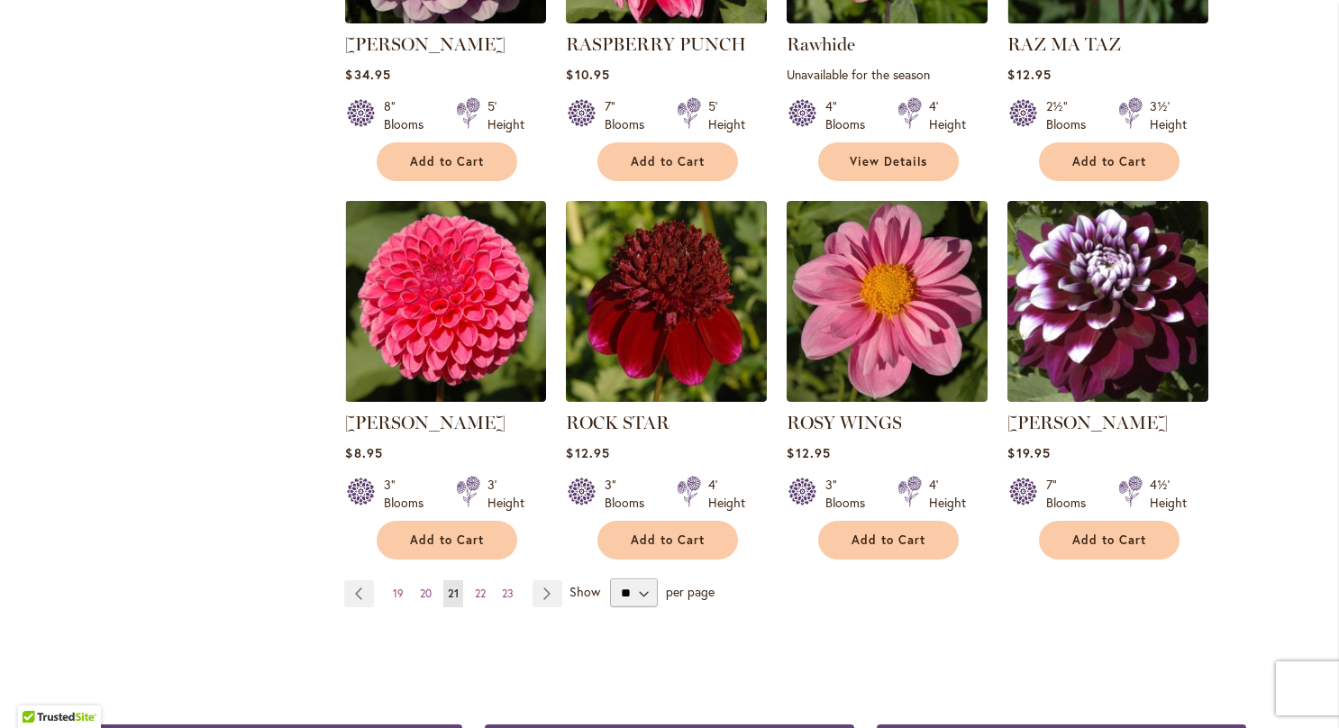
scroll to position [1424, 0]
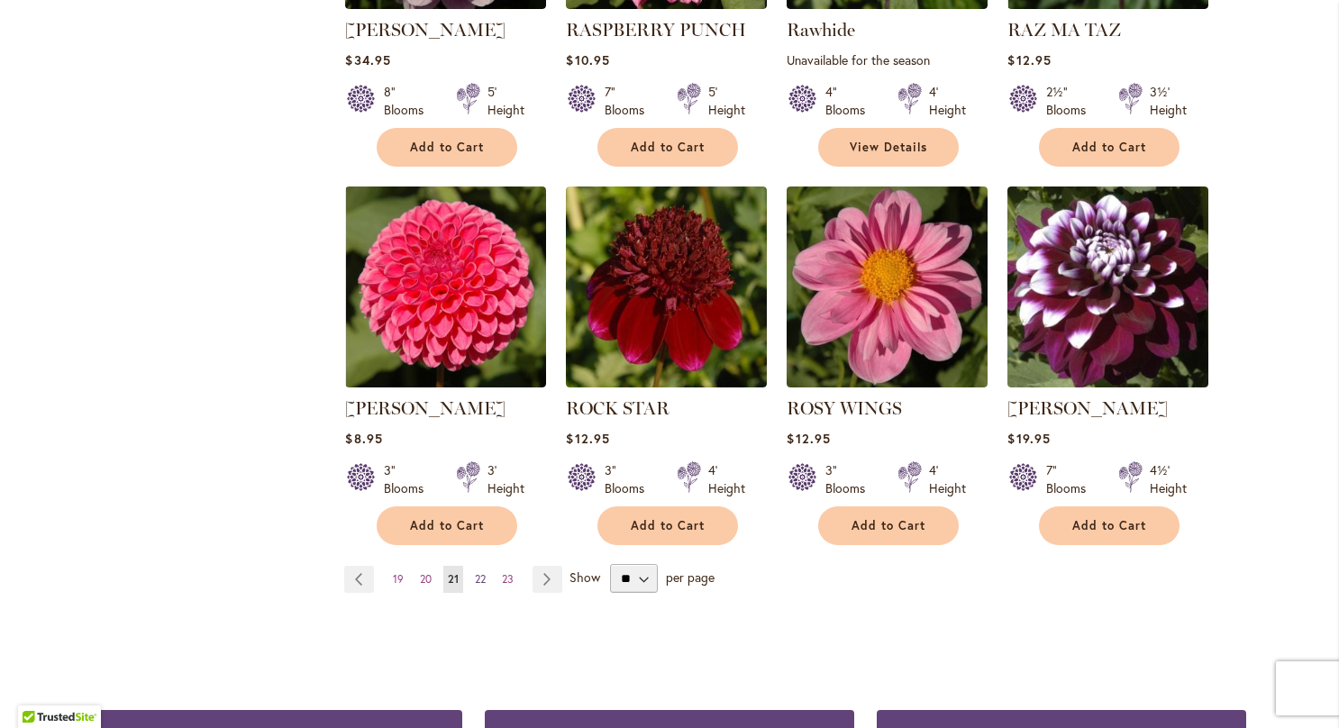
click at [476, 582] on link "Page 22" at bounding box center [481, 579] width 20 height 27
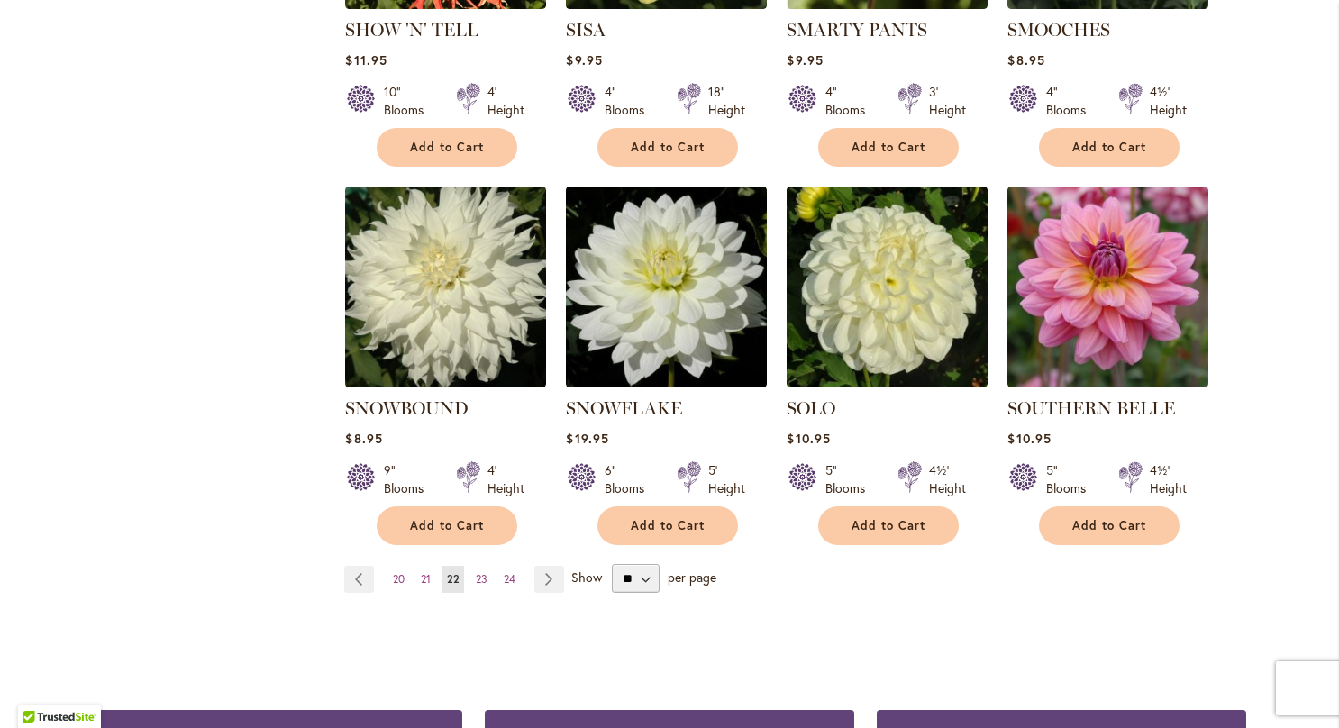
scroll to position [1427, 0]
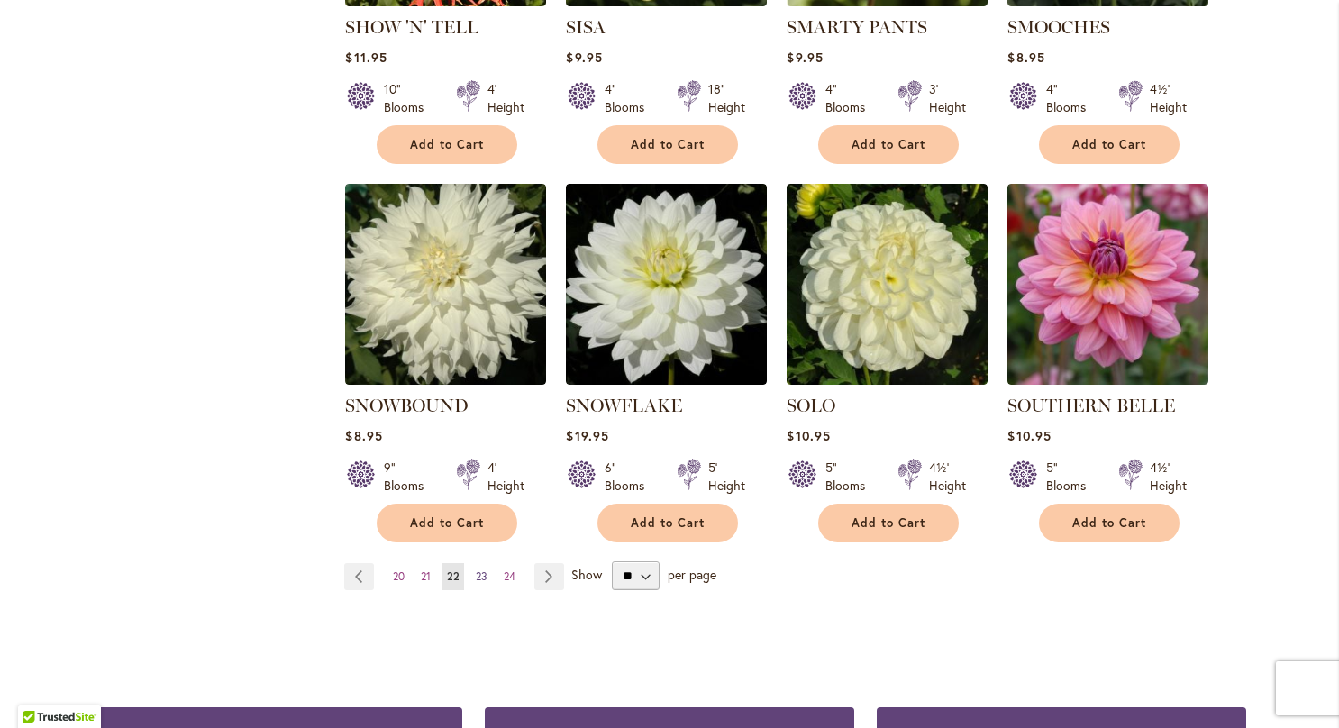
click at [471, 563] on link "Page 23" at bounding box center [481, 576] width 21 height 27
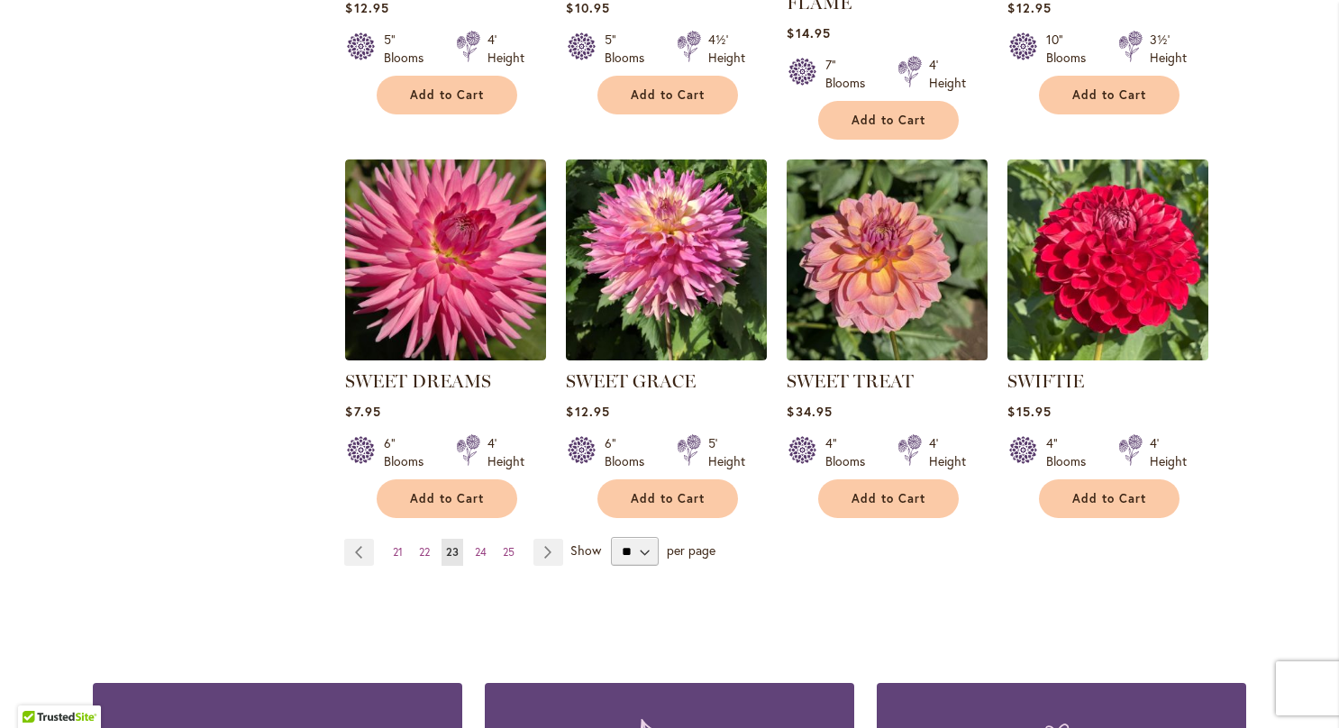
scroll to position [1454, 0]
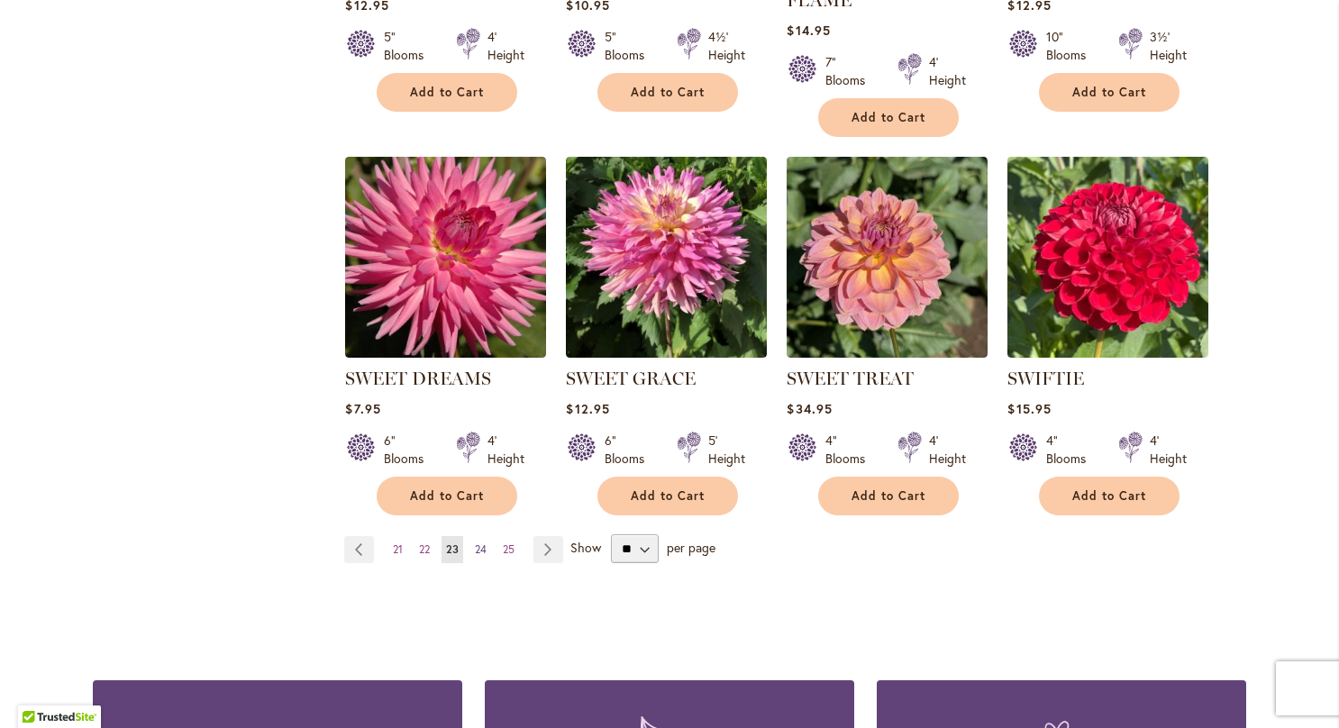
click at [475, 550] on span "24" at bounding box center [481, 550] width 12 height 14
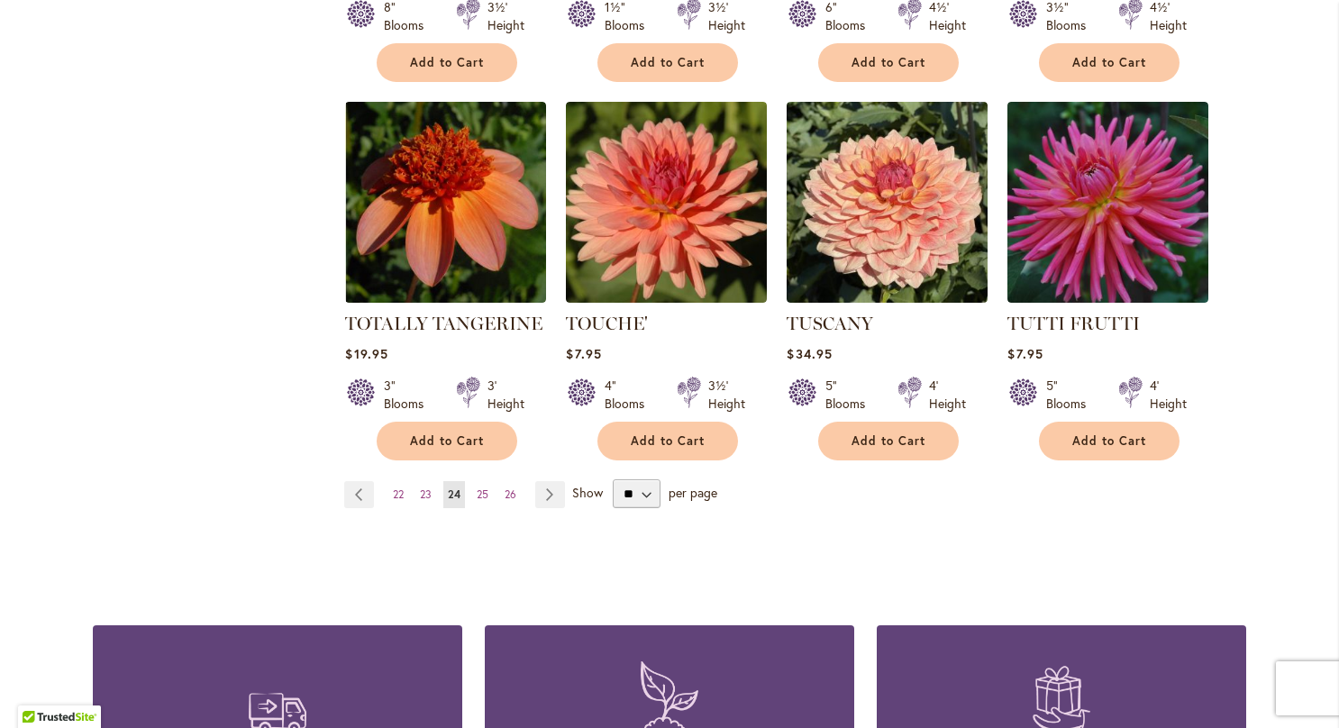
scroll to position [1510, 0]
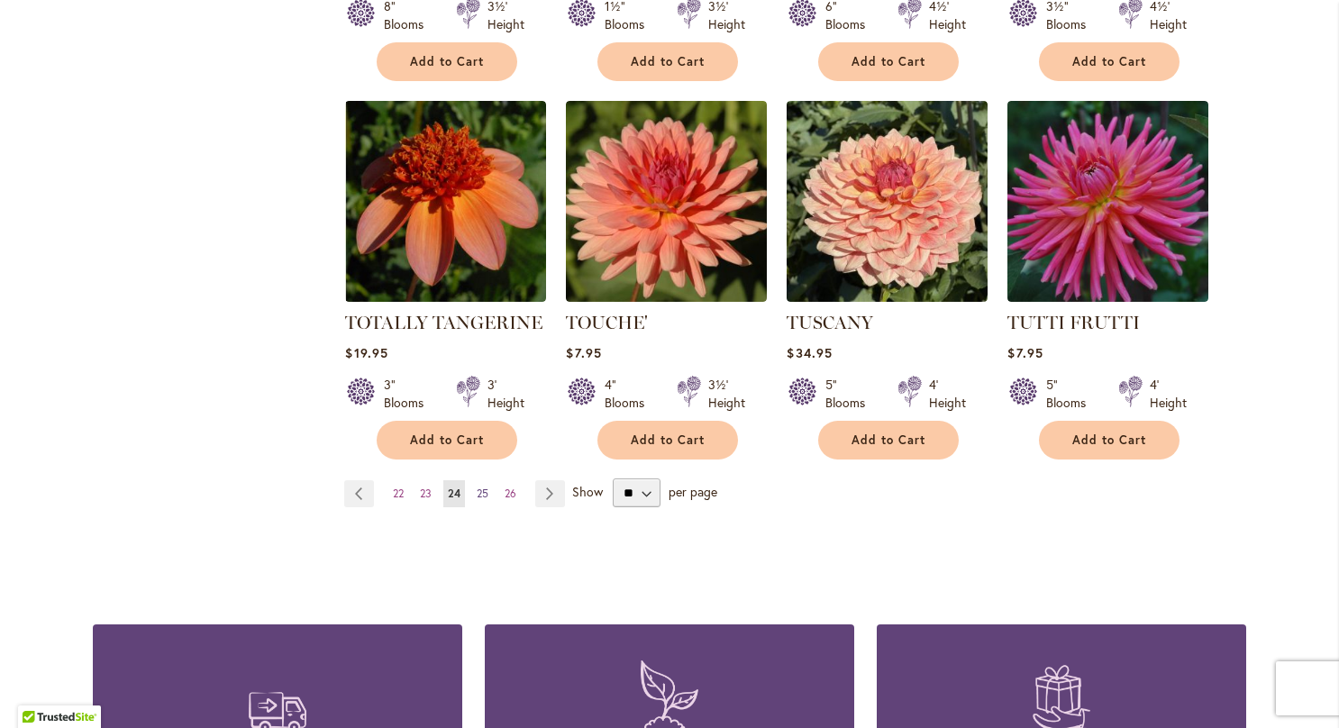
click at [477, 487] on span "25" at bounding box center [483, 494] width 12 height 14
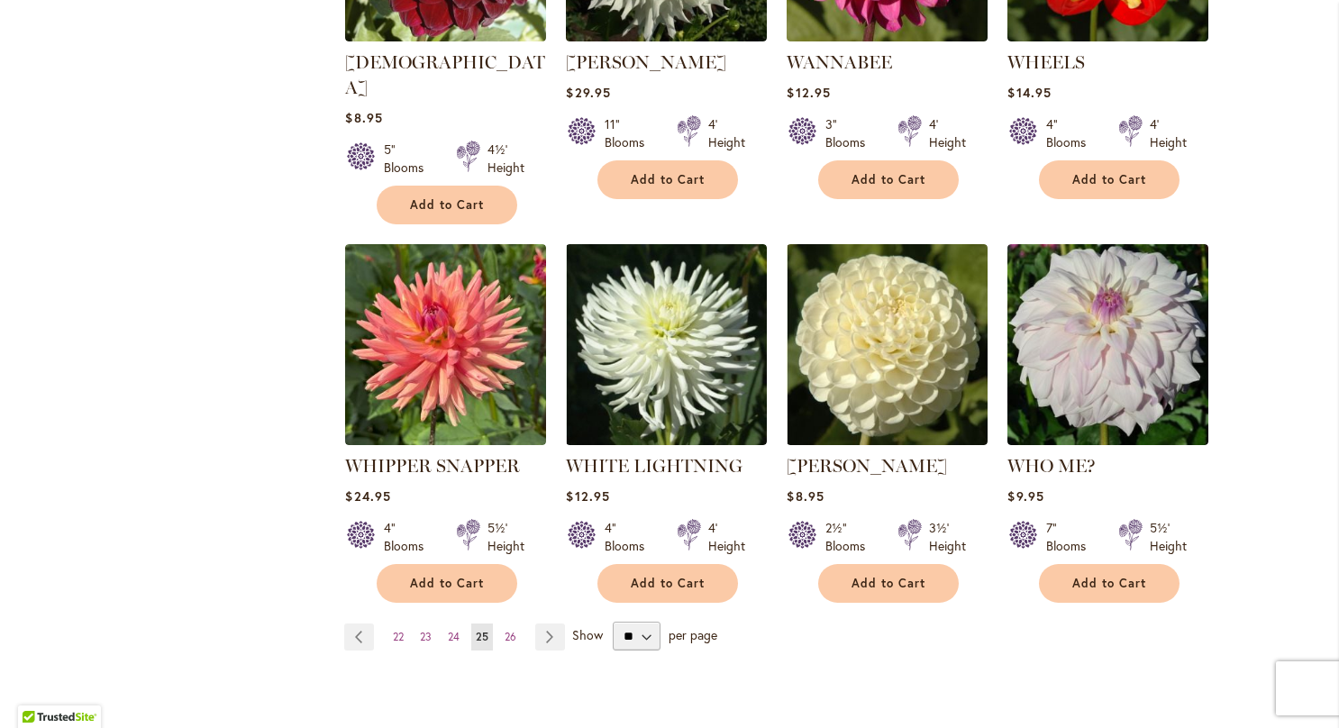
scroll to position [1369, 0]
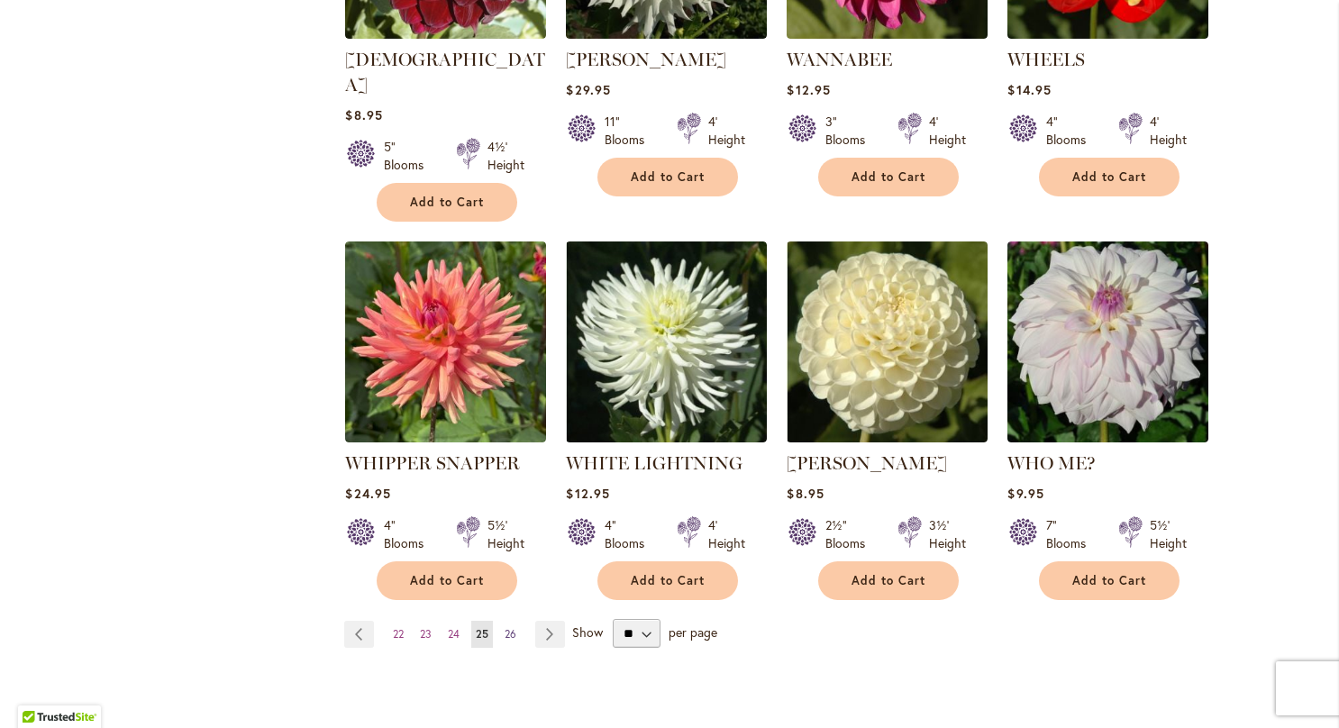
click at [500, 621] on link "Page 26" at bounding box center [510, 634] width 21 height 27
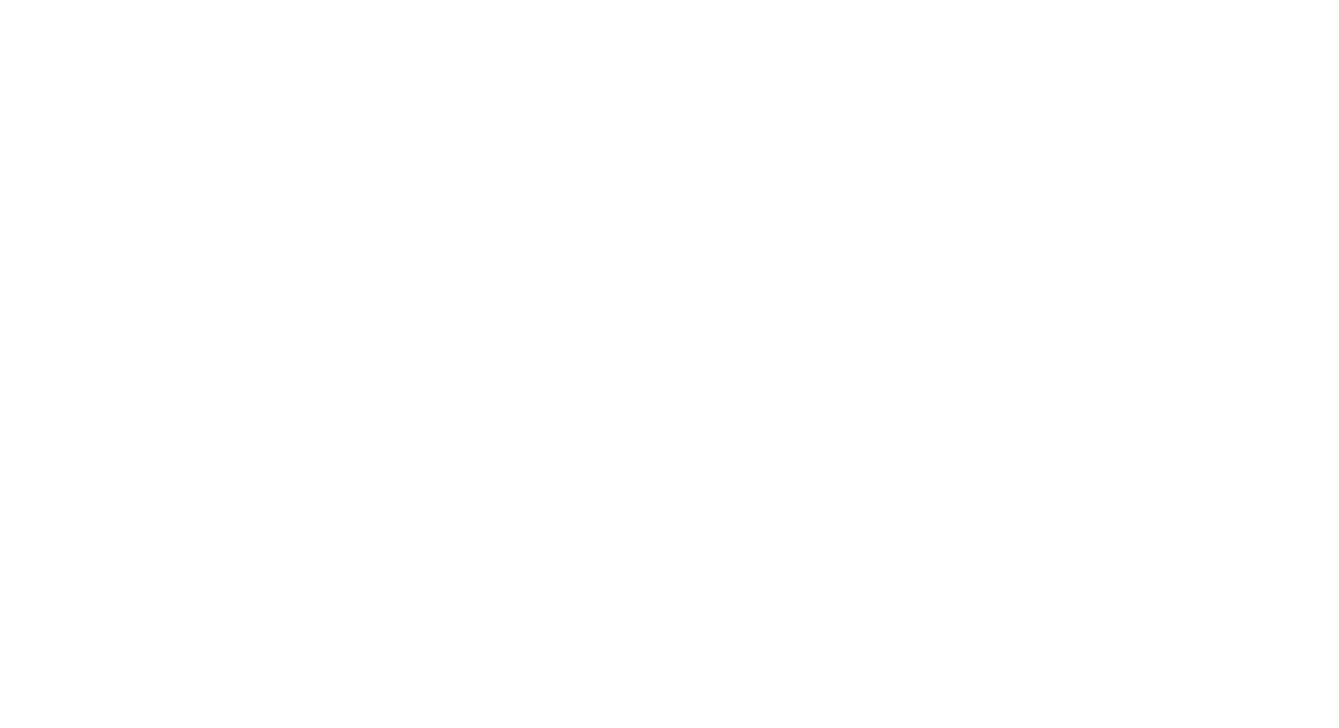
click at [505, 610] on body at bounding box center [669, 364] width 1339 height 728
click at [504, 609] on body at bounding box center [669, 364] width 1339 height 728
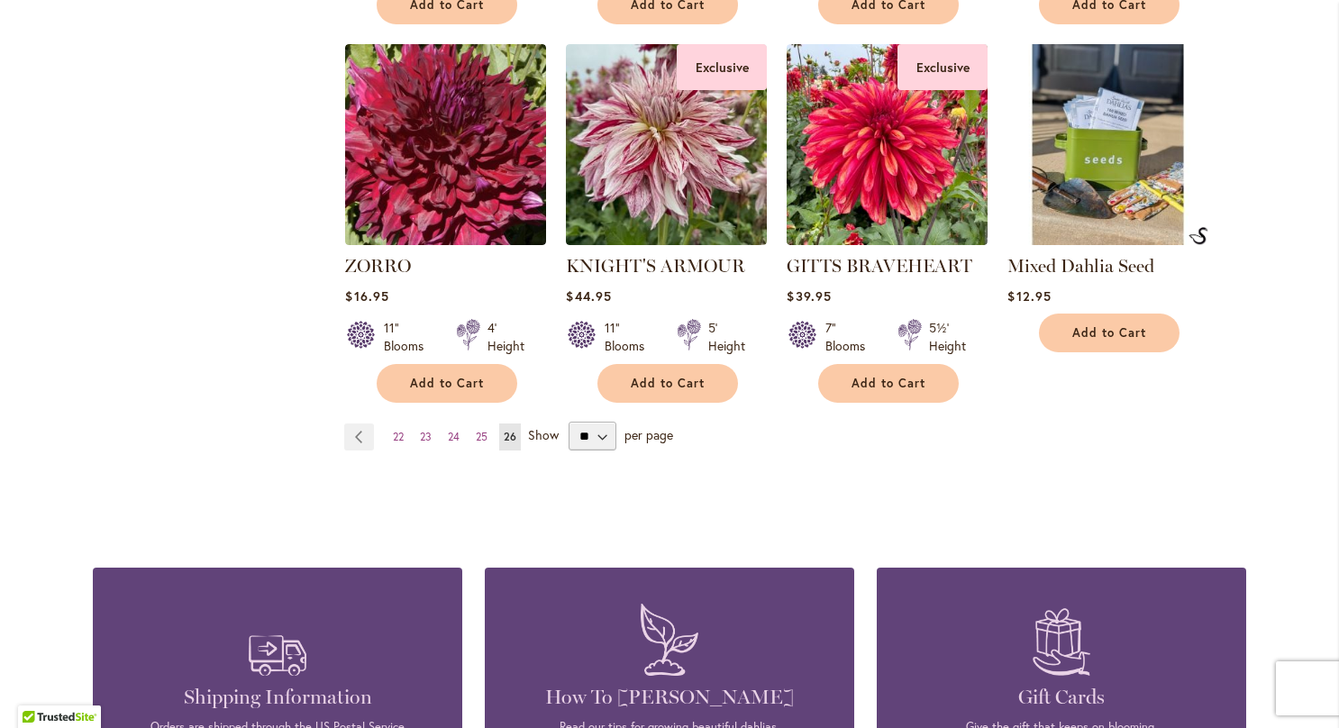
scroll to position [1167, 0]
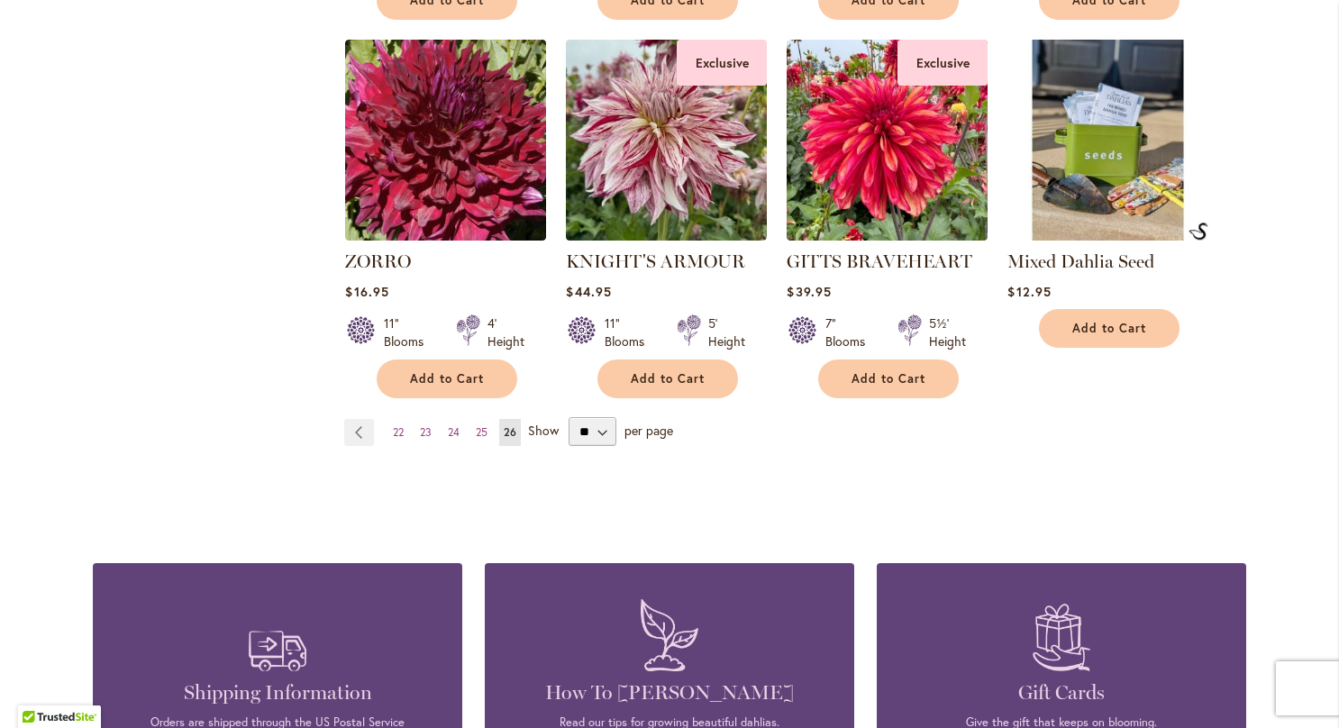
click at [123, 617] on figure at bounding box center [277, 634] width 315 height 89
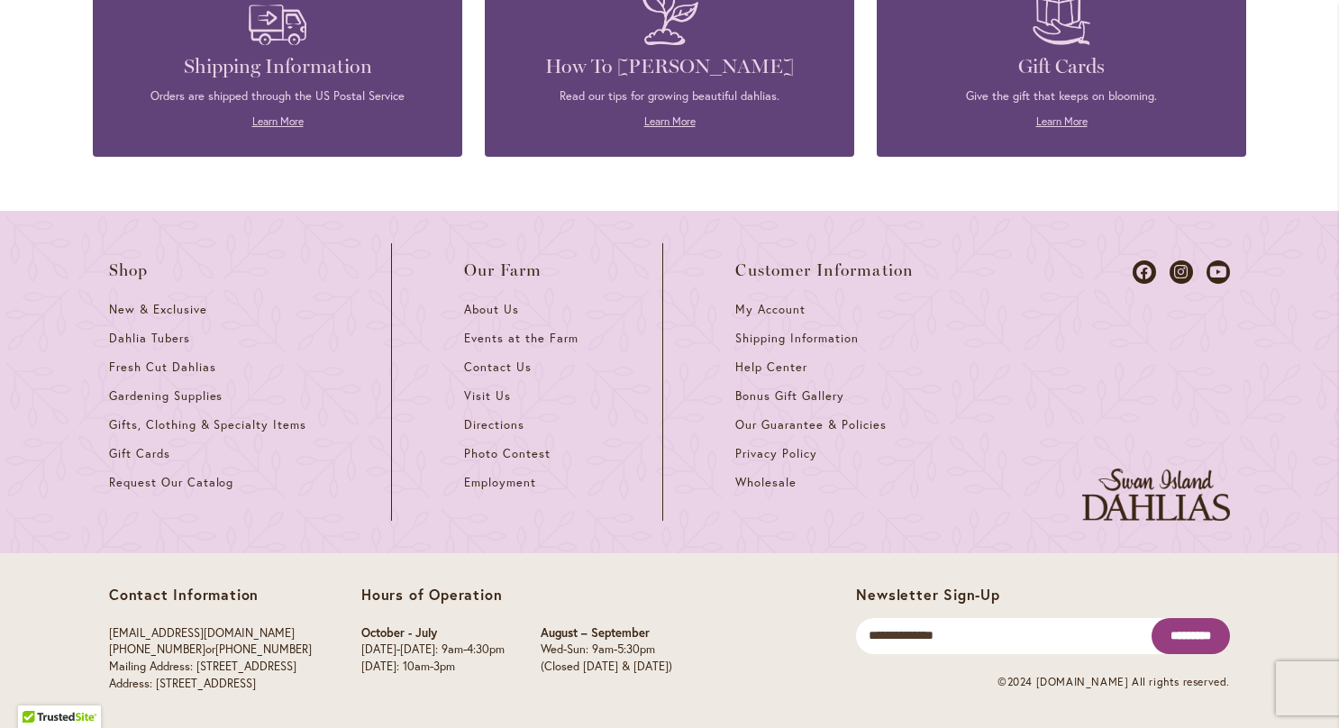
scroll to position [1796, 0]
